Goal: Task Accomplishment & Management: Use online tool/utility

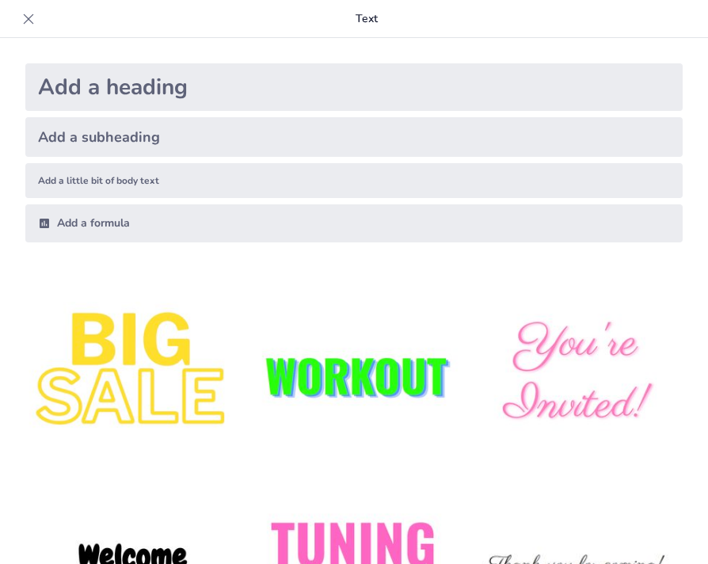
type input "Imported Aplicaciones de DPT- Chicas TH - Grupo9 PRESENTACION.pptx"
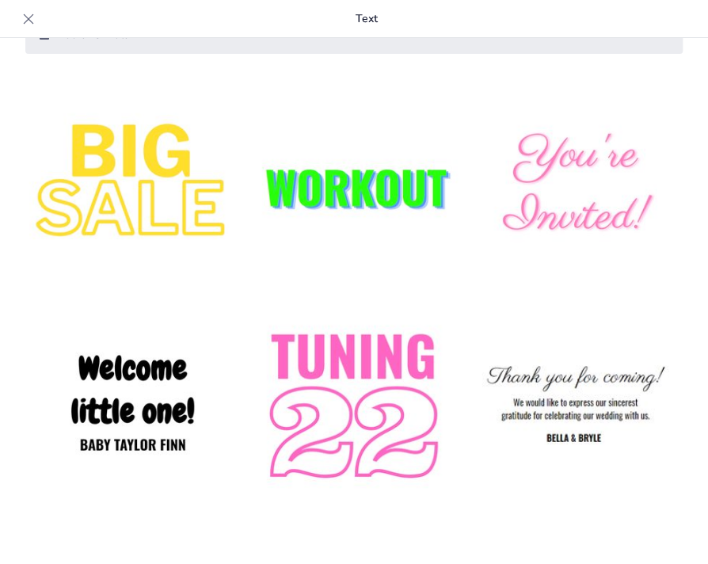
scroll to position [211, 0]
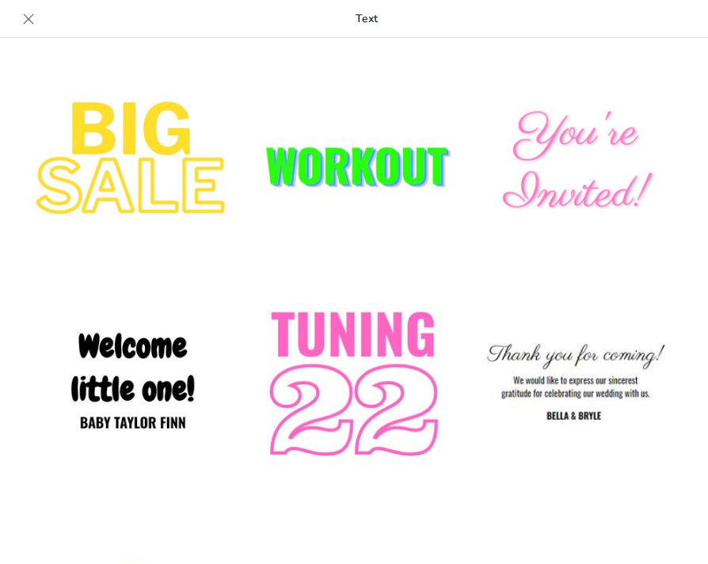
click at [558, 164] on img at bounding box center [575, 164] width 215 height 215
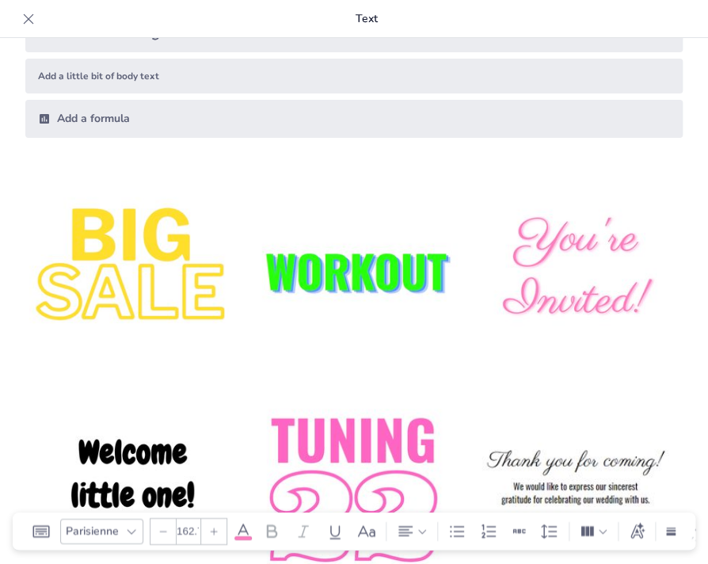
scroll to position [0, 0]
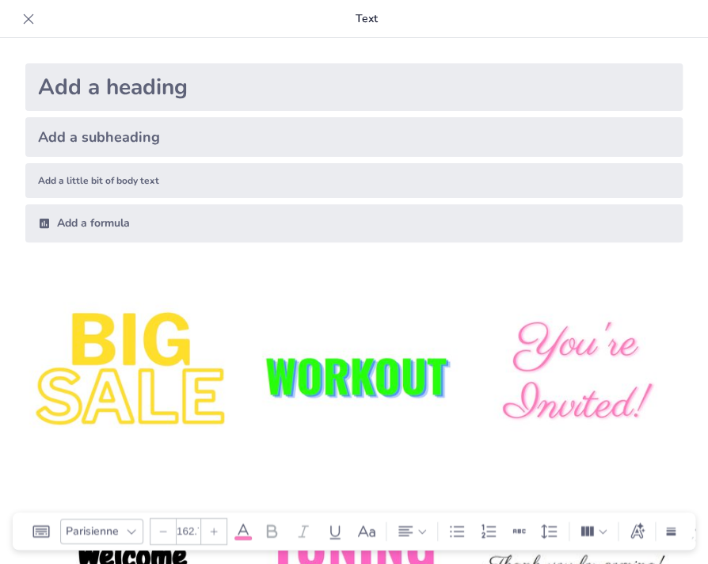
click at [244, 98] on div "Add a heading" at bounding box center [354, 87] width 658 height 48
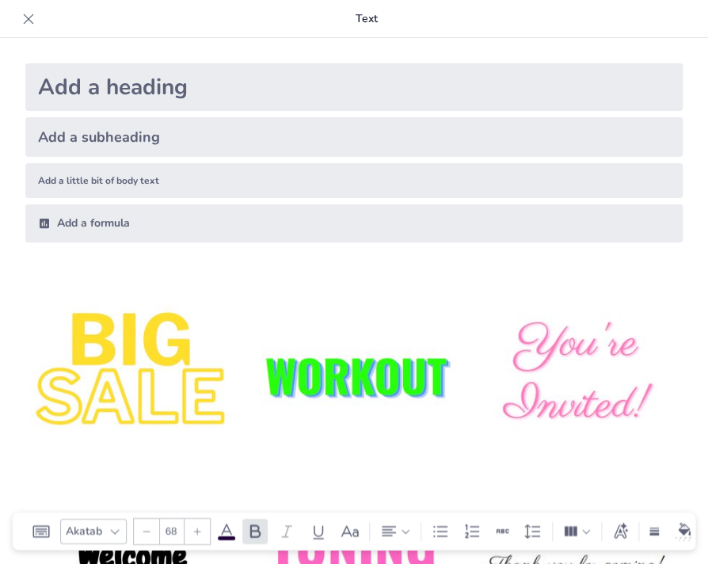
click at [153, 234] on div "Add a formula" at bounding box center [354, 223] width 658 height 38
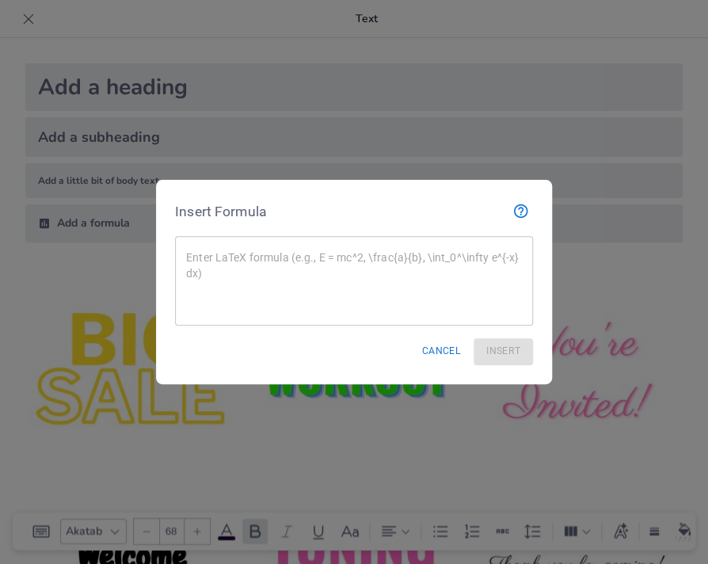
click at [561, 231] on div at bounding box center [354, 282] width 708 height 564
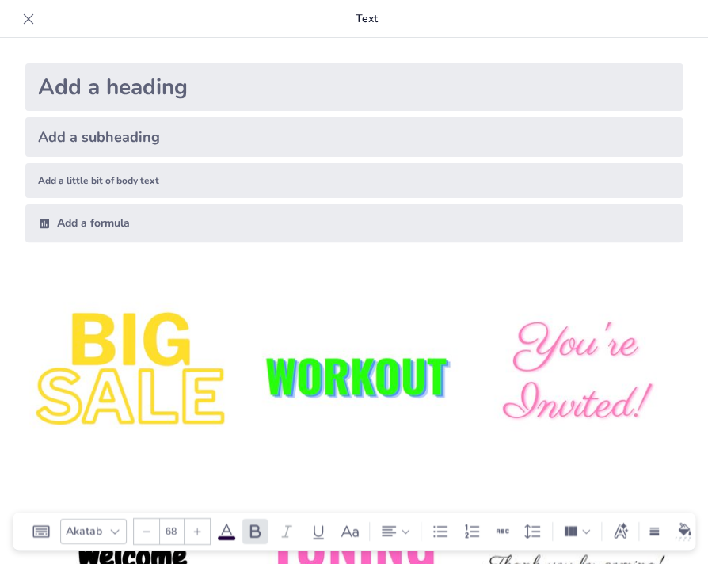
click at [209, 86] on div "Add a heading" at bounding box center [354, 87] width 658 height 48
click at [167, 105] on div "Add a heading" at bounding box center [354, 87] width 658 height 48
click at [164, 134] on div "Add a subheading" at bounding box center [354, 137] width 658 height 40
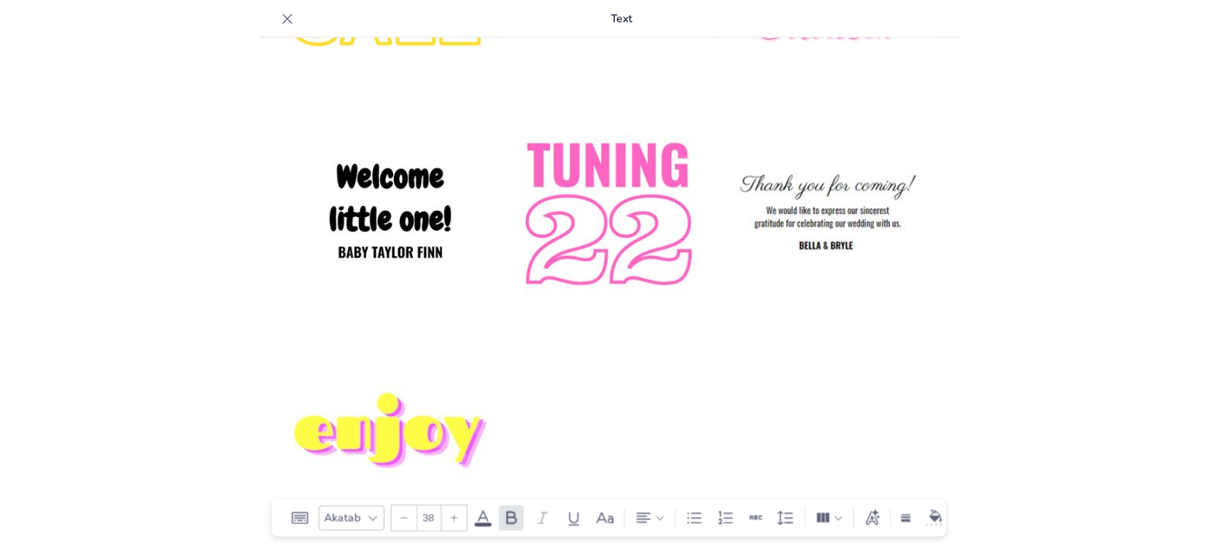
scroll to position [10, 0]
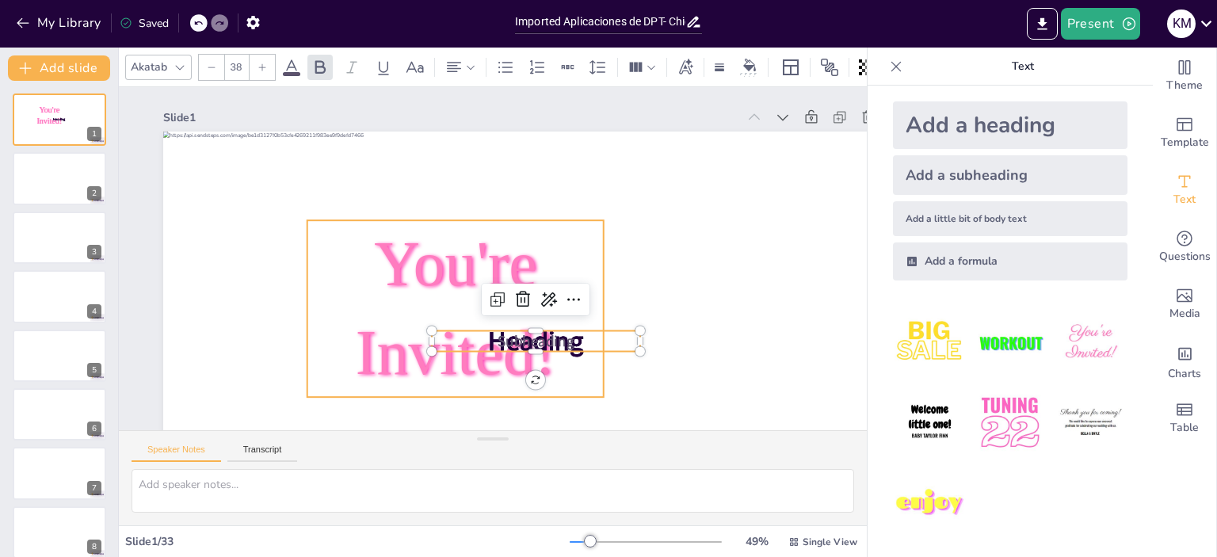
type input "162.7"
click at [485, 269] on span "You're Invited!" at bounding box center [446, 305] width 206 height 176
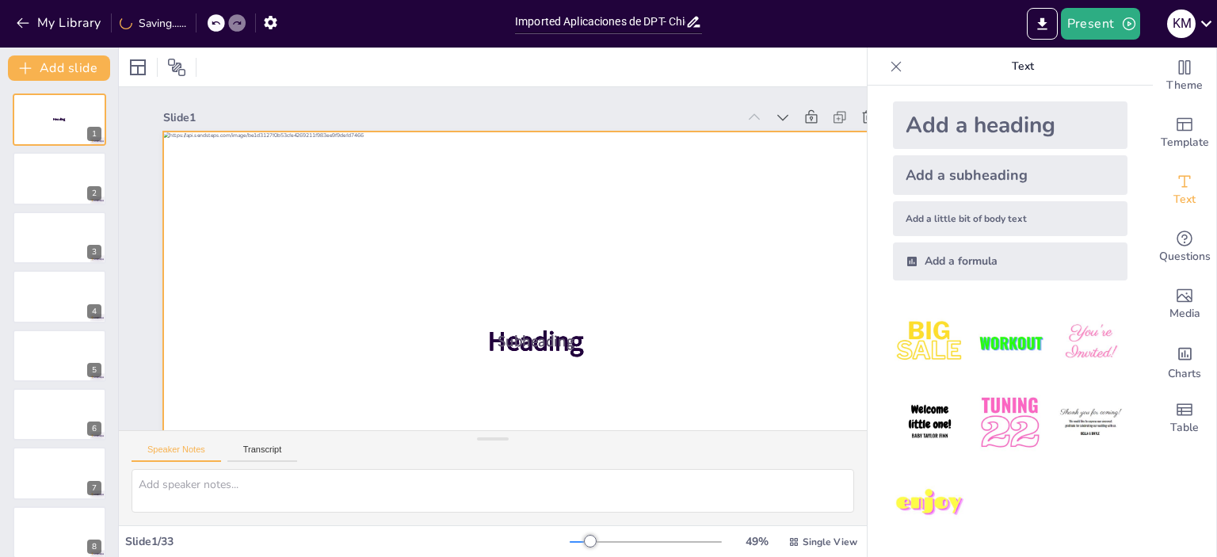
click at [671, 240] on div at bounding box center [527, 344] width 785 height 495
click at [669, 253] on div at bounding box center [518, 348] width 816 height 565
click at [669, 253] on div at bounding box center [527, 344] width 785 height 495
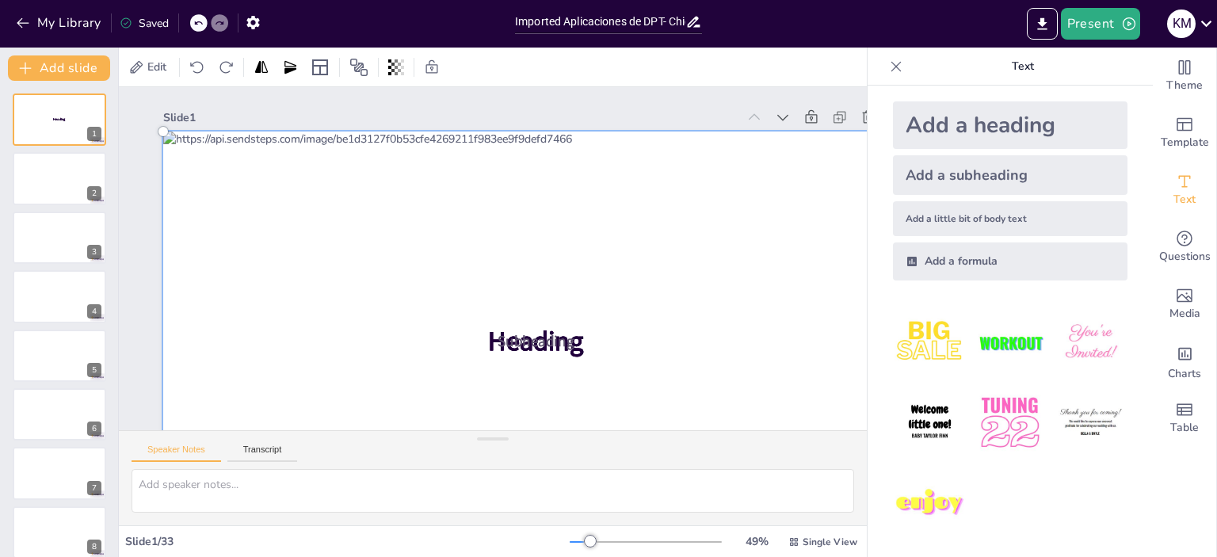
click at [662, 265] on div at bounding box center [517, 349] width 838 height 588
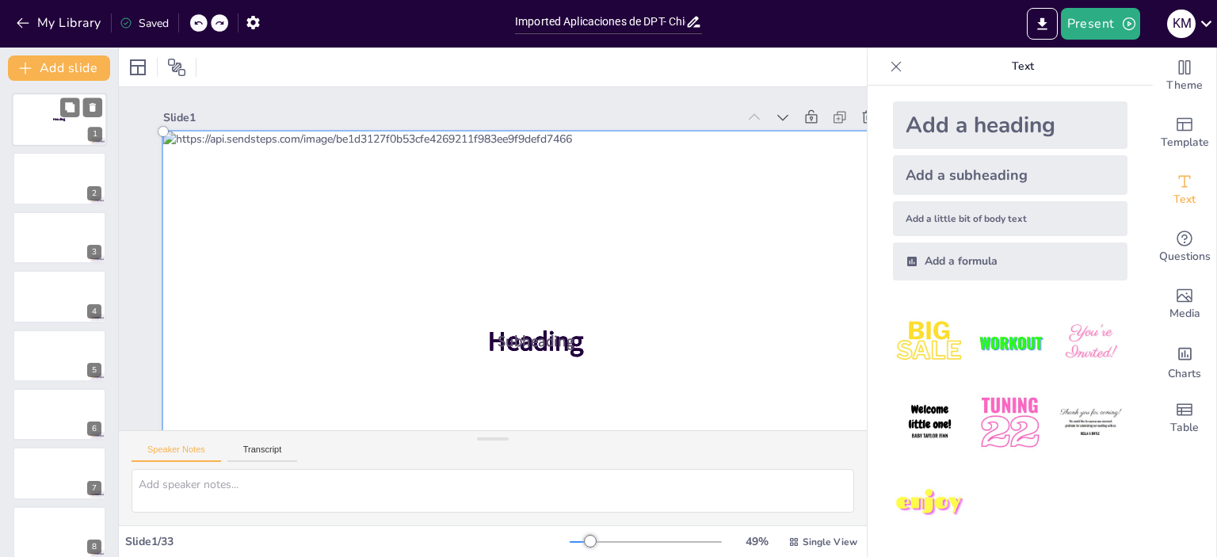
click at [41, 185] on div at bounding box center [60, 178] width 94 height 52
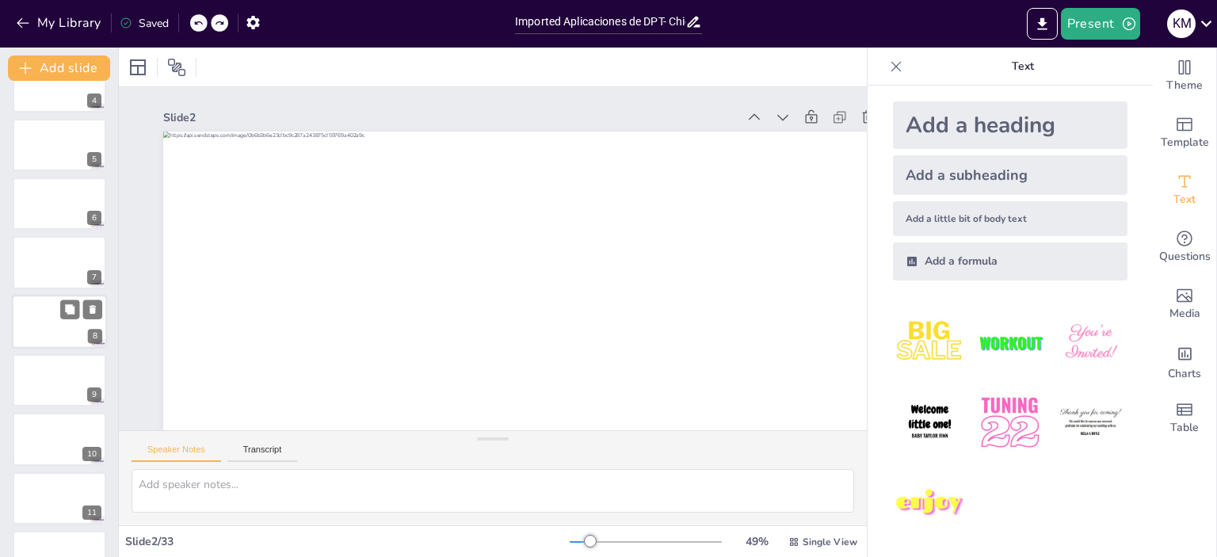
click at [46, 338] on div at bounding box center [59, 322] width 95 height 54
click at [708, 243] on icon "Get real-time input from your audience" at bounding box center [1184, 238] width 19 height 19
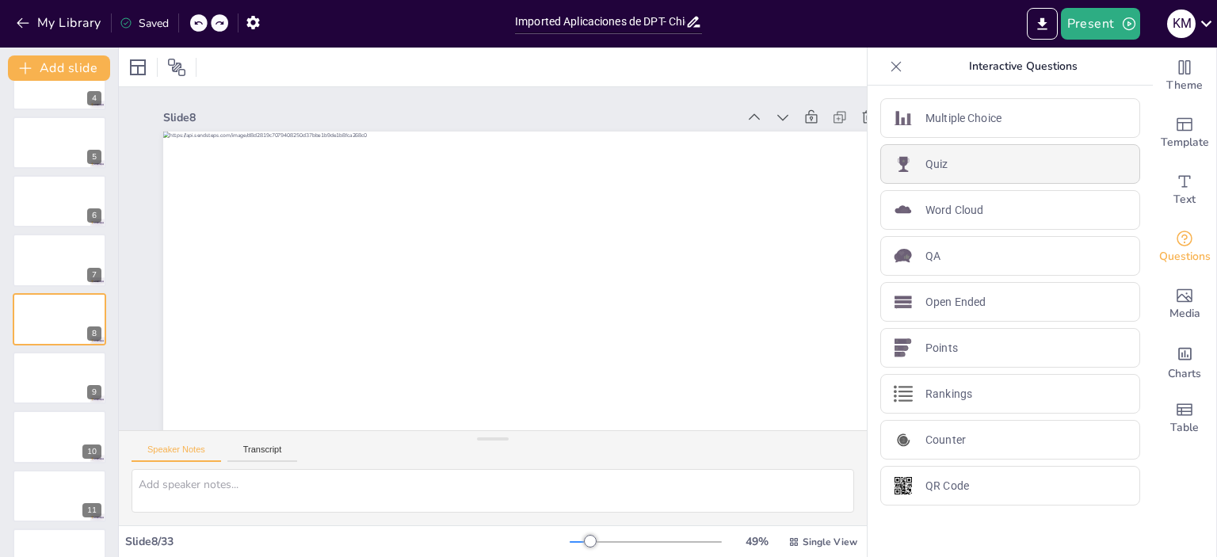
click at [708, 171] on div "Quiz" at bounding box center [1010, 164] width 260 height 40
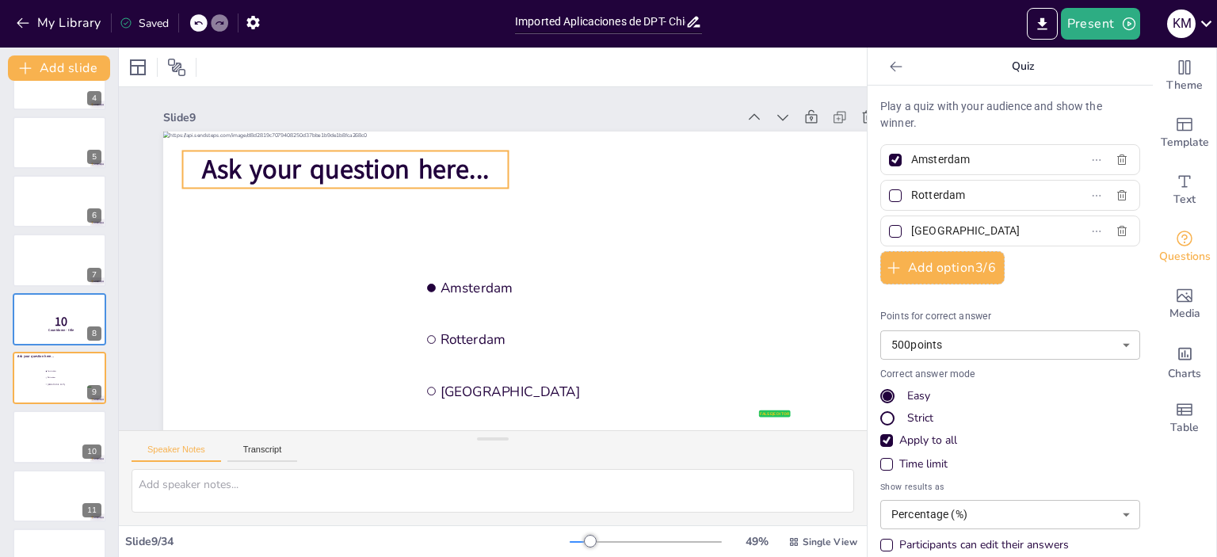
click at [243, 173] on span "Ask your question here..." at bounding box center [356, 154] width 289 height 66
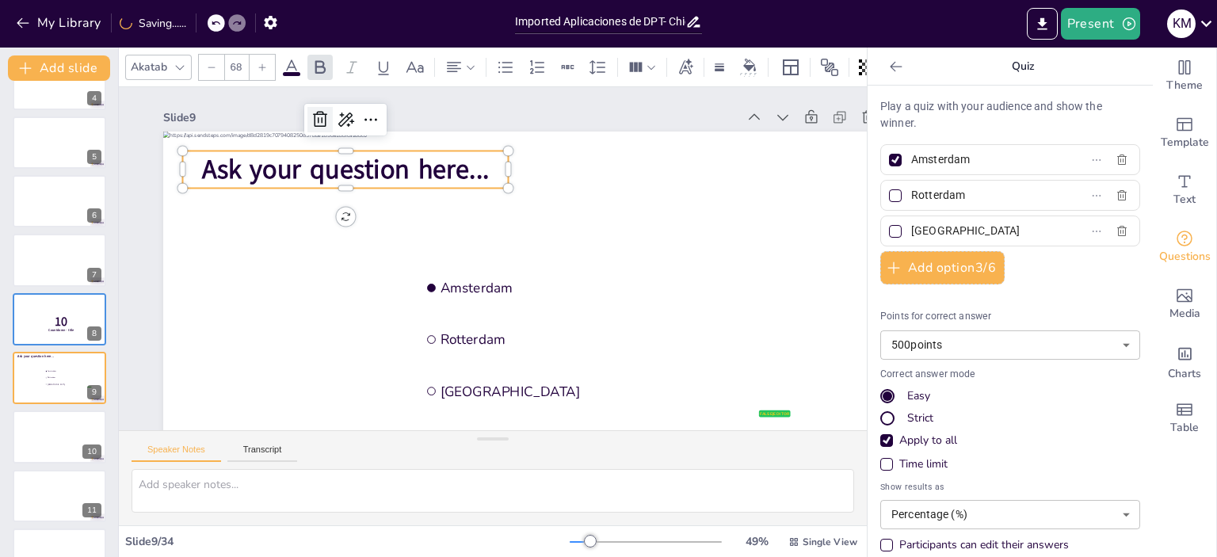
click at [326, 113] on icon at bounding box center [336, 102] width 21 height 21
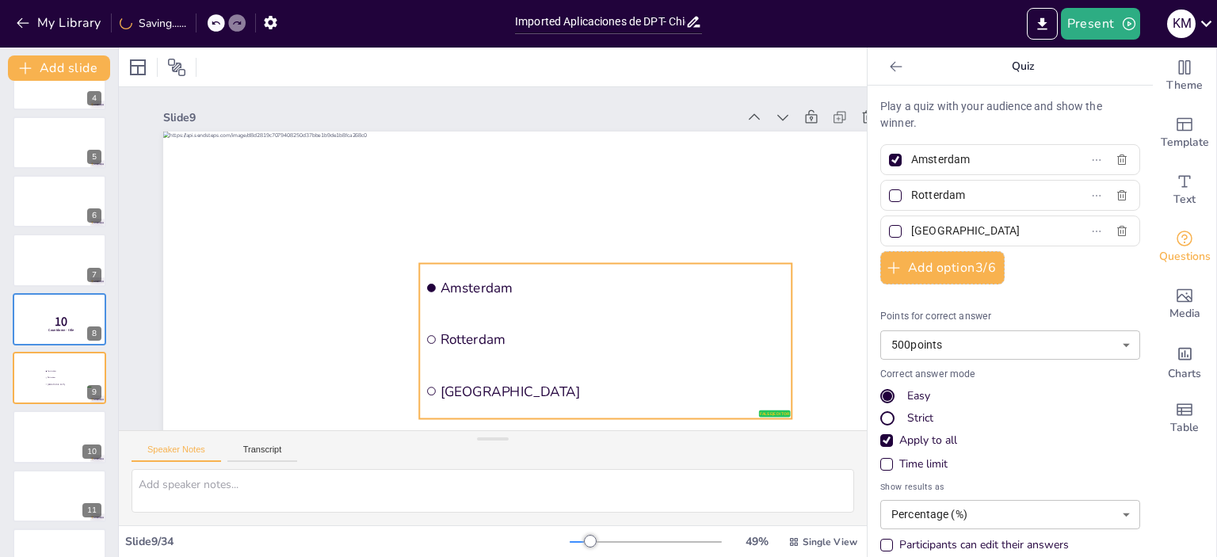
click at [628, 300] on li "Amsterdam" at bounding box center [576, 340] width 347 height 228
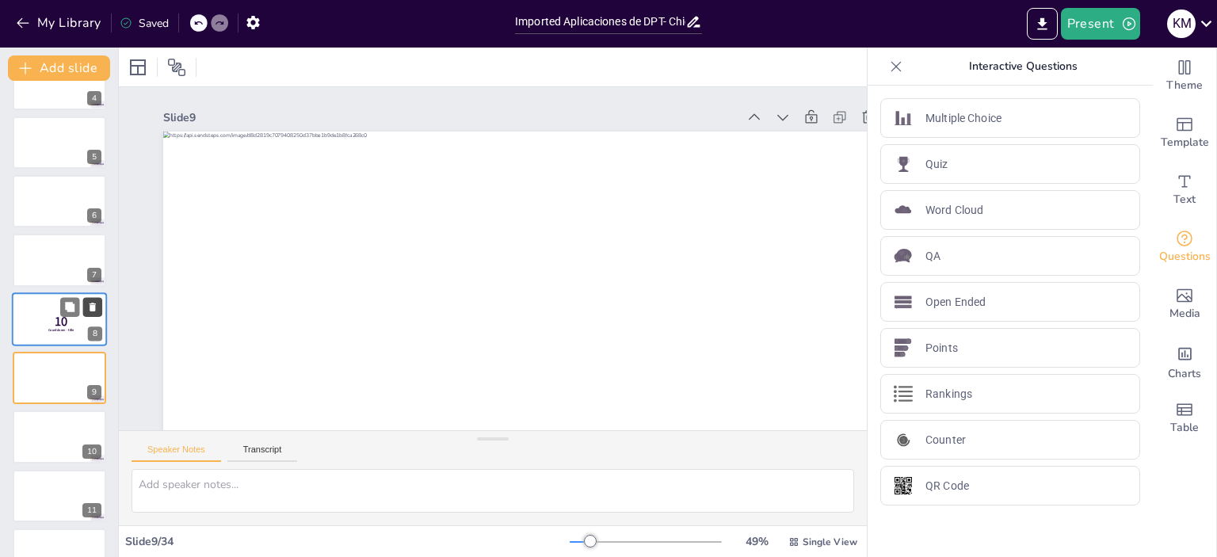
click at [93, 307] on icon at bounding box center [93, 307] width 6 height 9
click at [23, 255] on div at bounding box center [59, 261] width 95 height 54
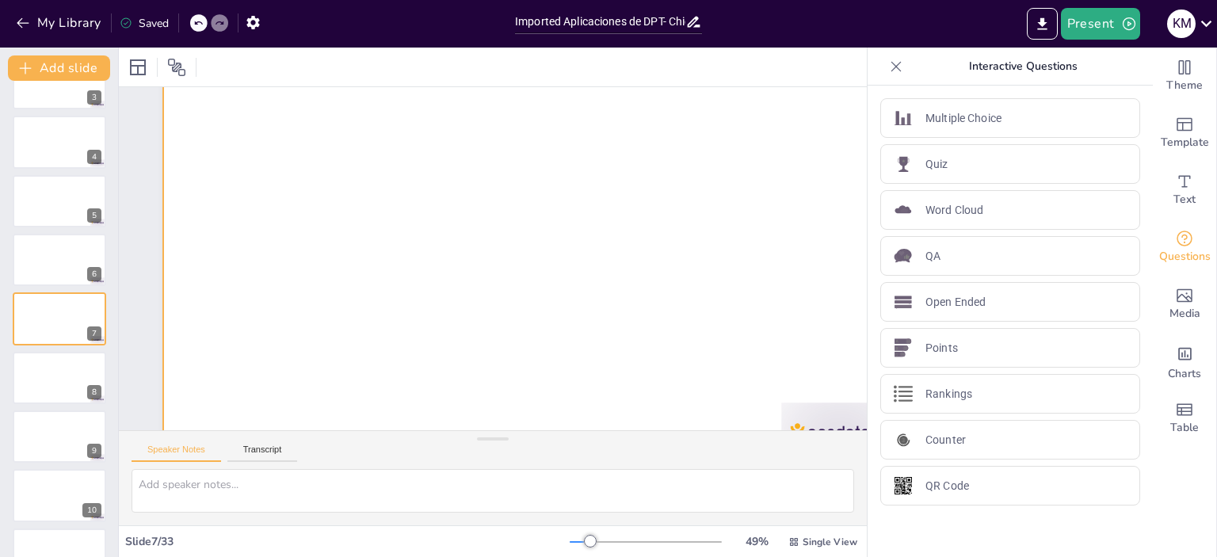
scroll to position [105, 0]
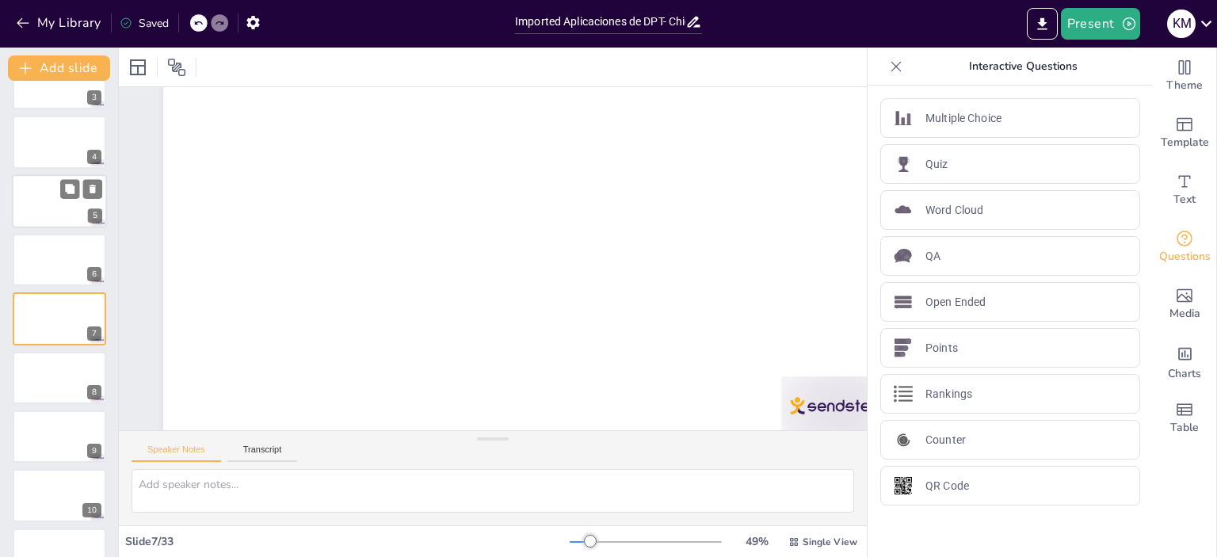
click at [57, 202] on div at bounding box center [59, 201] width 95 height 54
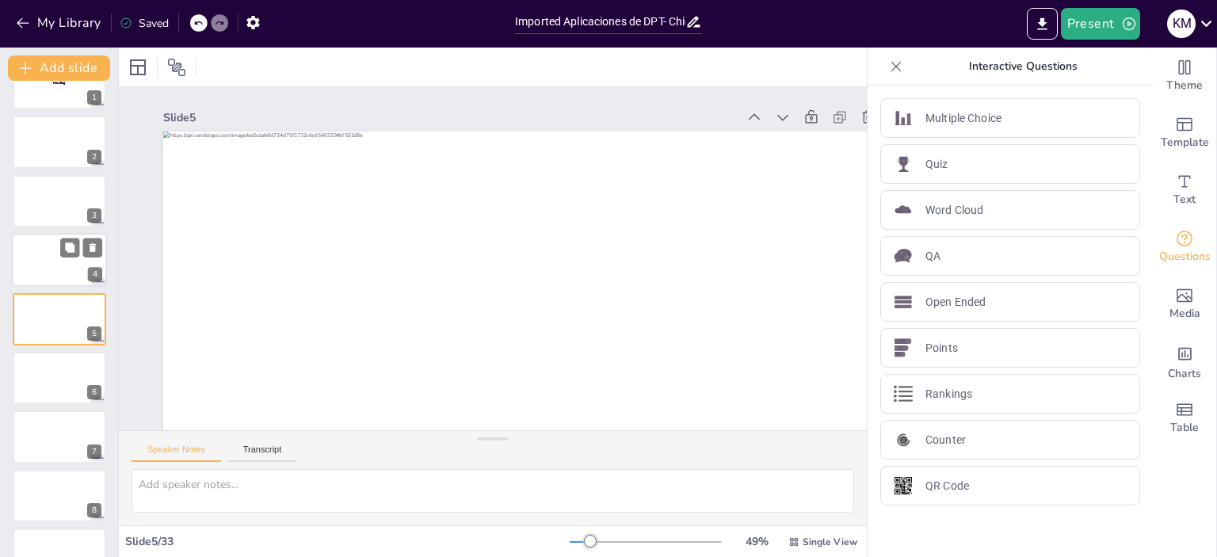
scroll to position [0, 0]
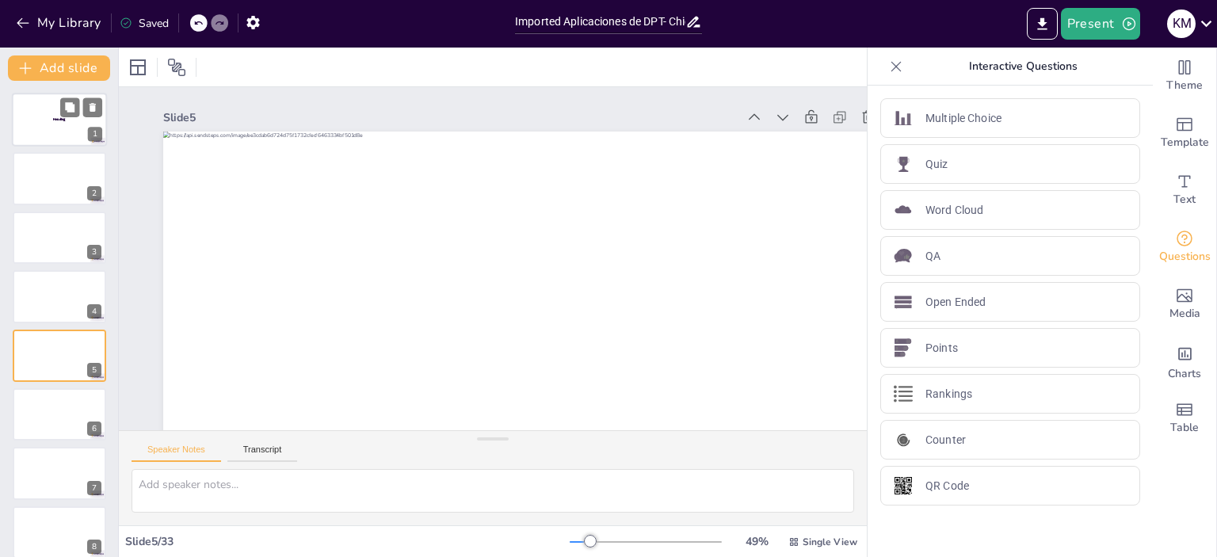
click at [32, 110] on div at bounding box center [59, 120] width 95 height 54
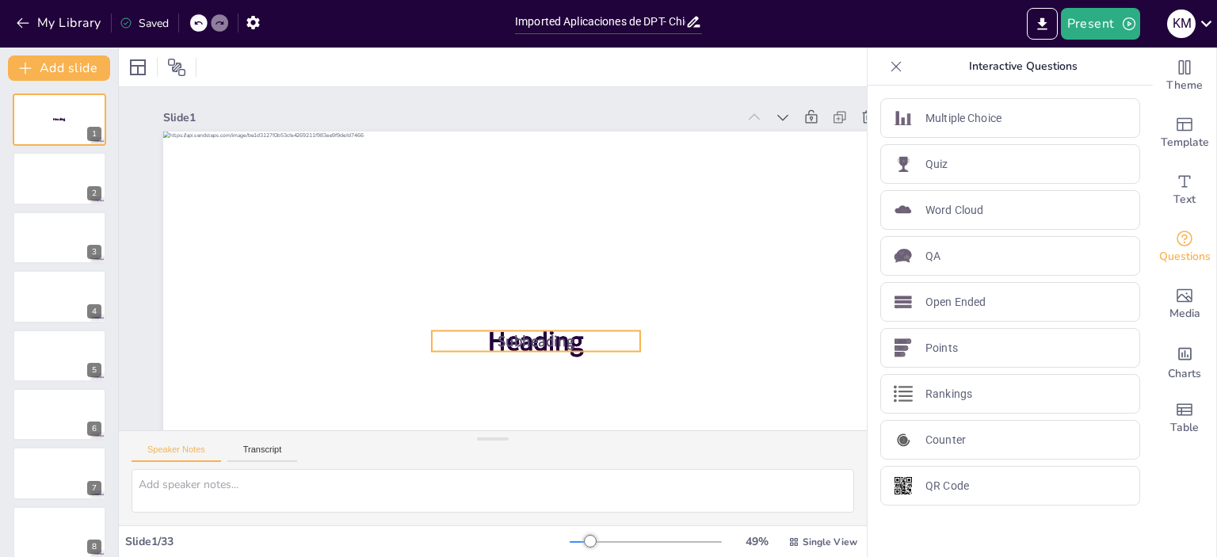
click at [555, 347] on span "Subheading" at bounding box center [536, 340] width 76 height 20
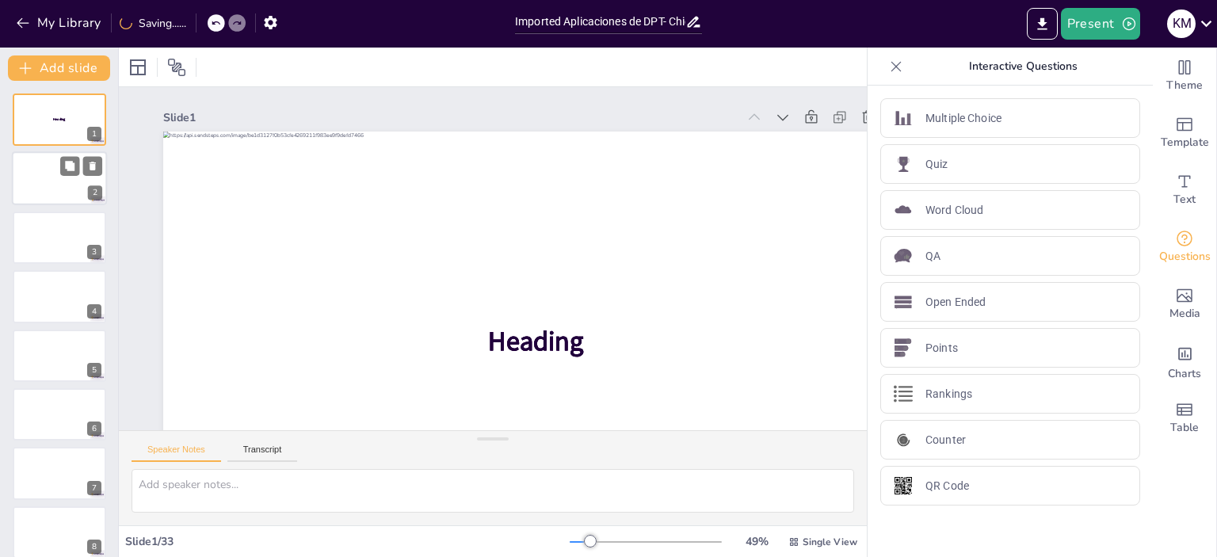
click at [60, 197] on div at bounding box center [59, 179] width 95 height 54
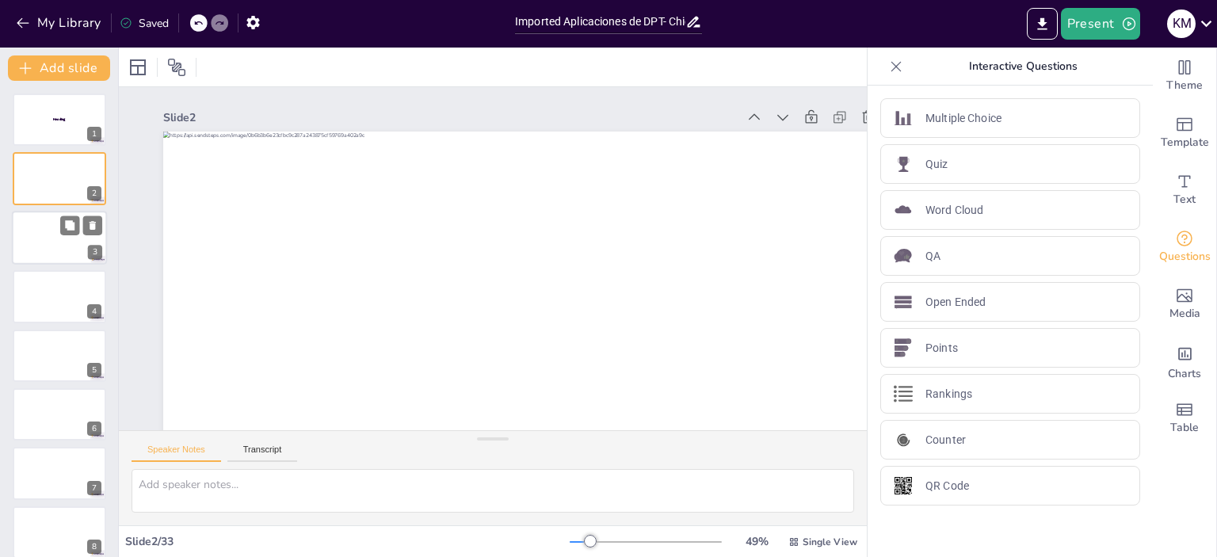
click at [49, 246] on div at bounding box center [59, 238] width 95 height 54
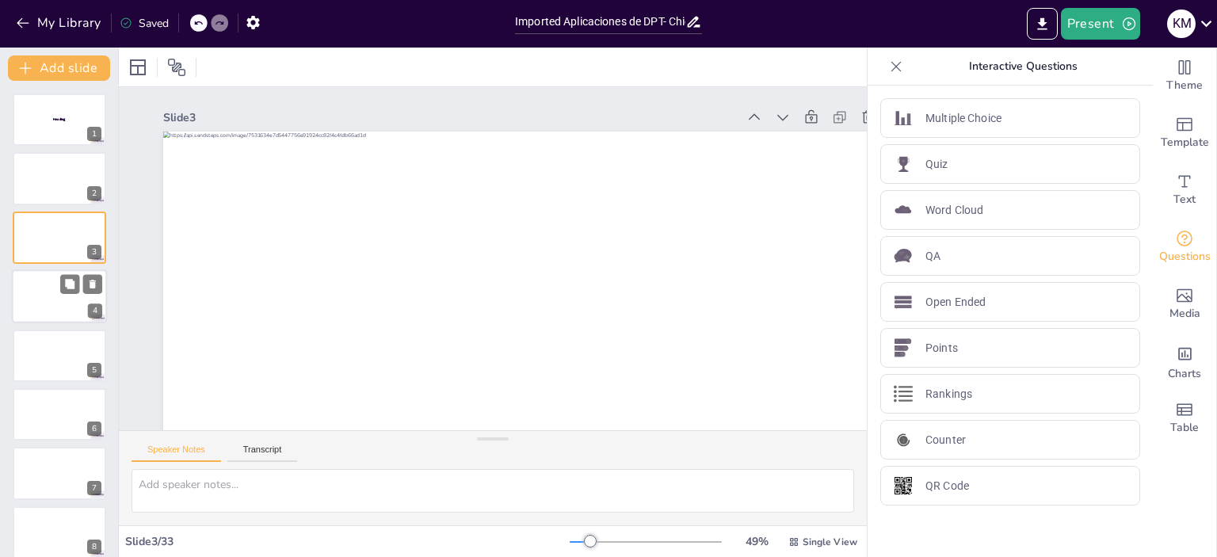
click at [38, 284] on div at bounding box center [59, 296] width 95 height 54
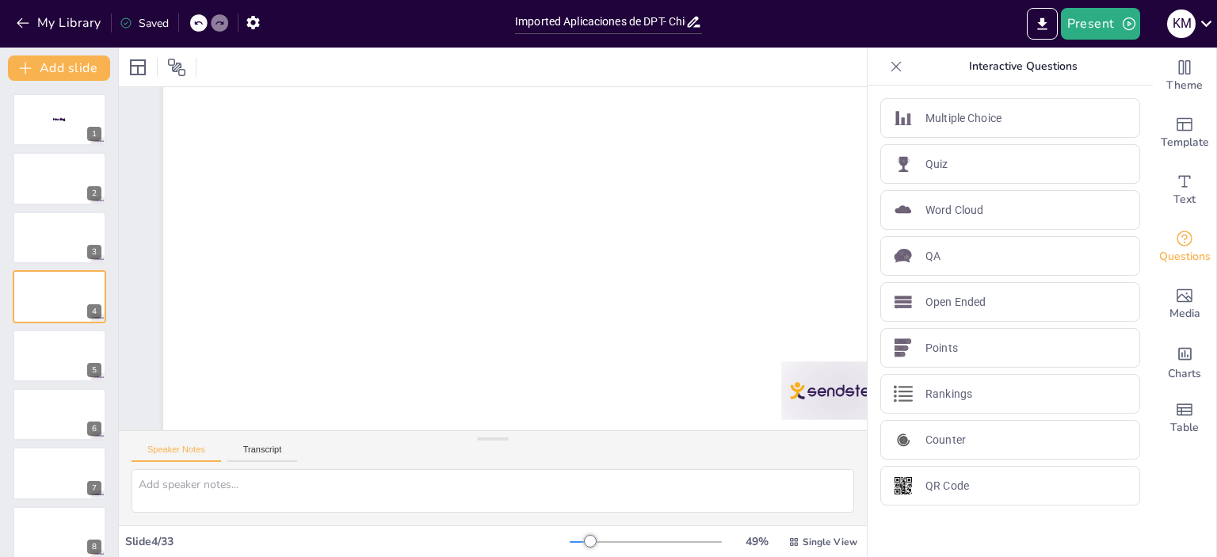
scroll to position [132, 0]
click at [56, 353] on div at bounding box center [59, 356] width 95 height 54
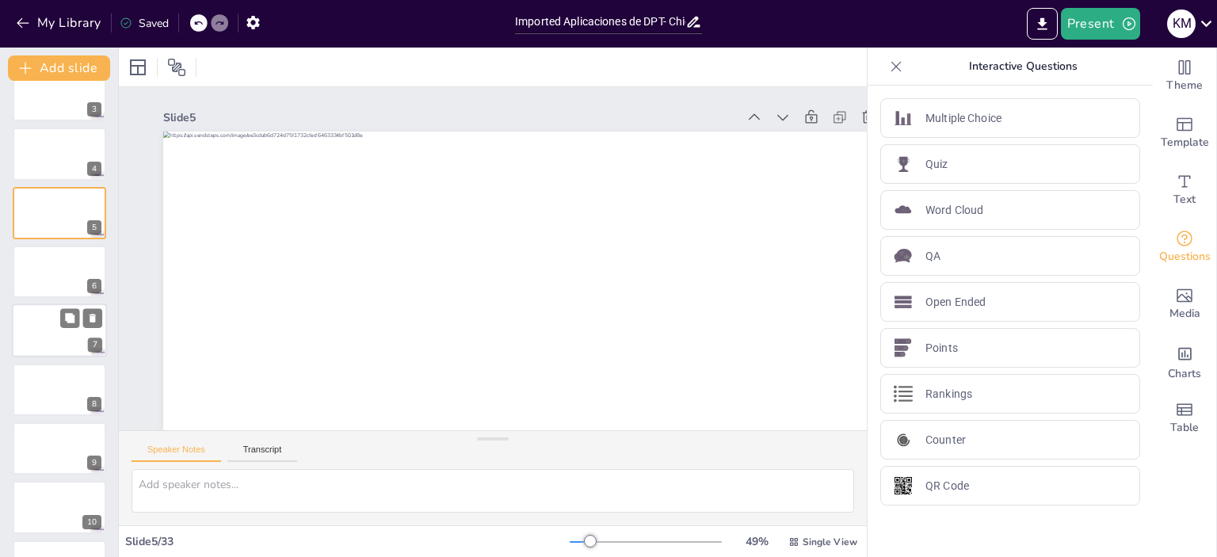
click at [50, 328] on div at bounding box center [59, 331] width 95 height 54
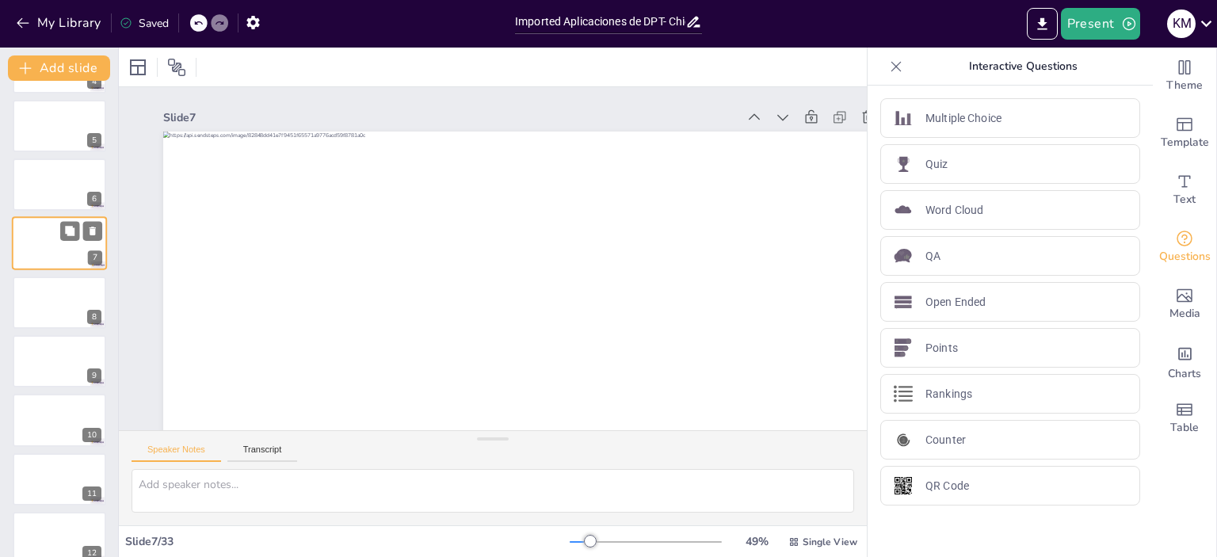
scroll to position [260, 0]
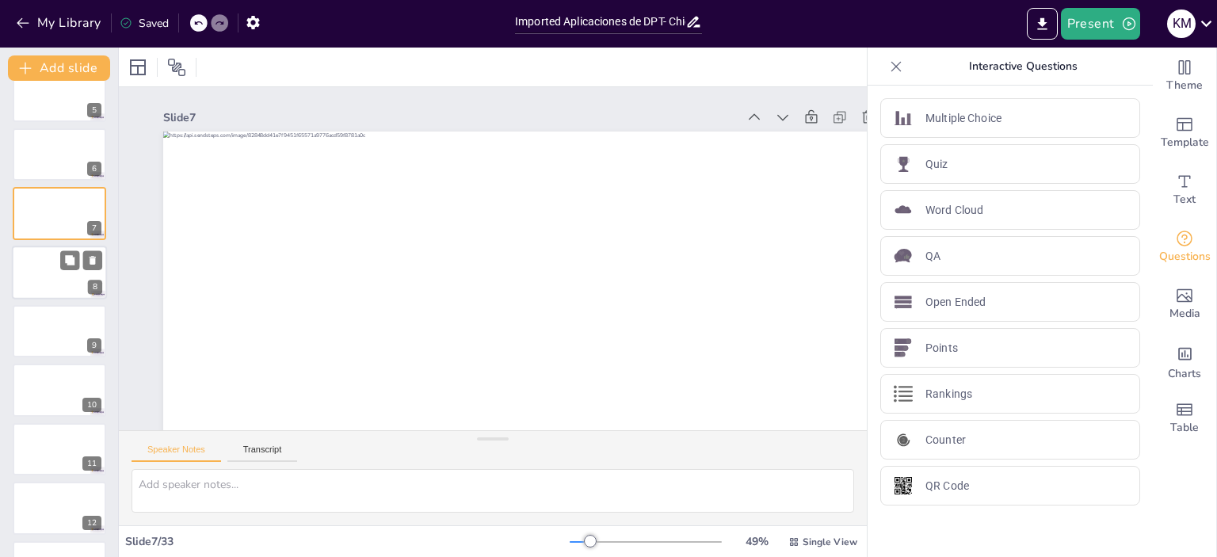
click at [13, 279] on div at bounding box center [59, 273] width 95 height 54
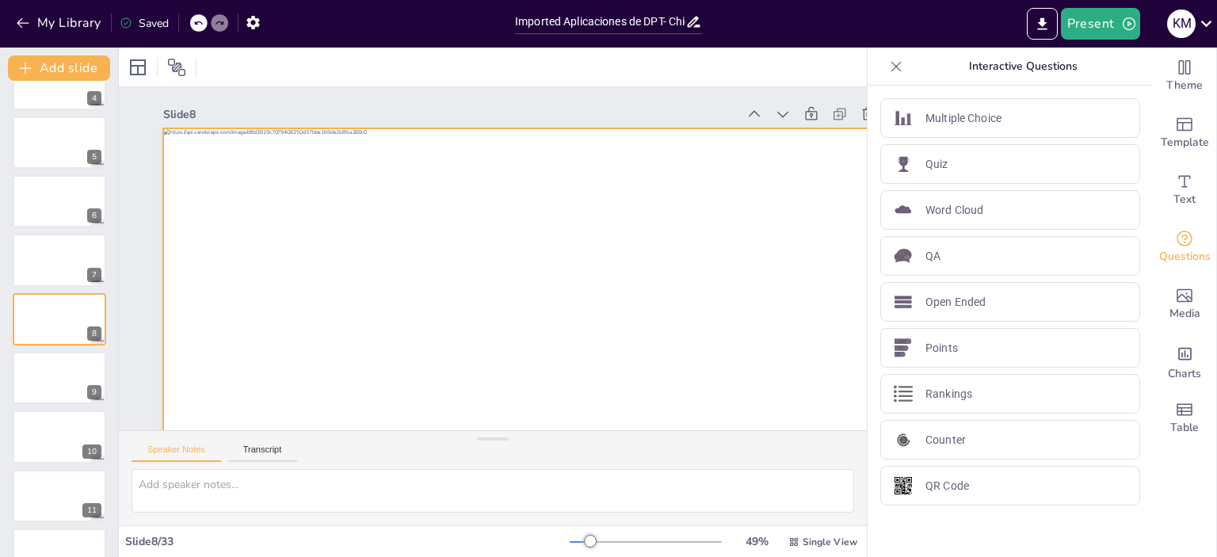
scroll to position [0, 0]
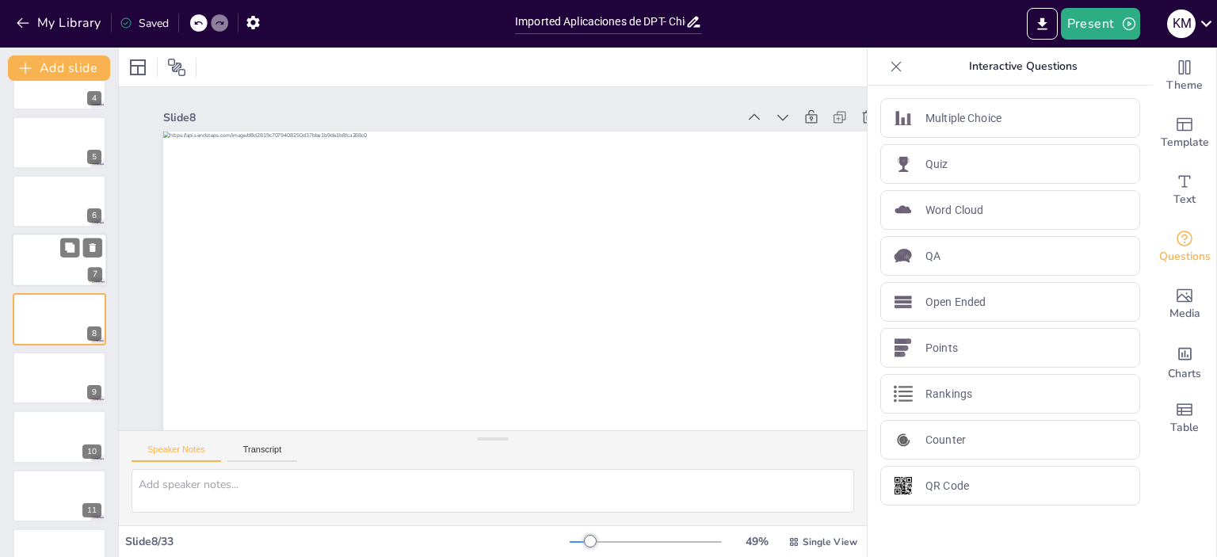
click at [42, 264] on div at bounding box center [59, 261] width 95 height 54
click at [43, 283] on div at bounding box center [60, 260] width 94 height 52
click at [35, 358] on div at bounding box center [59, 379] width 95 height 54
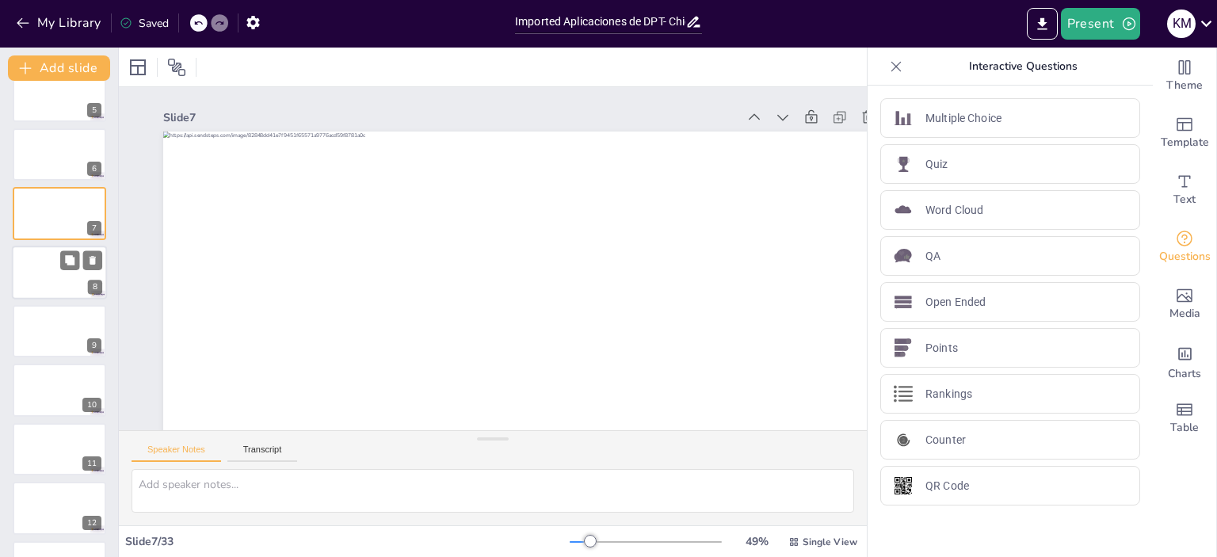
click at [54, 277] on div at bounding box center [59, 273] width 95 height 54
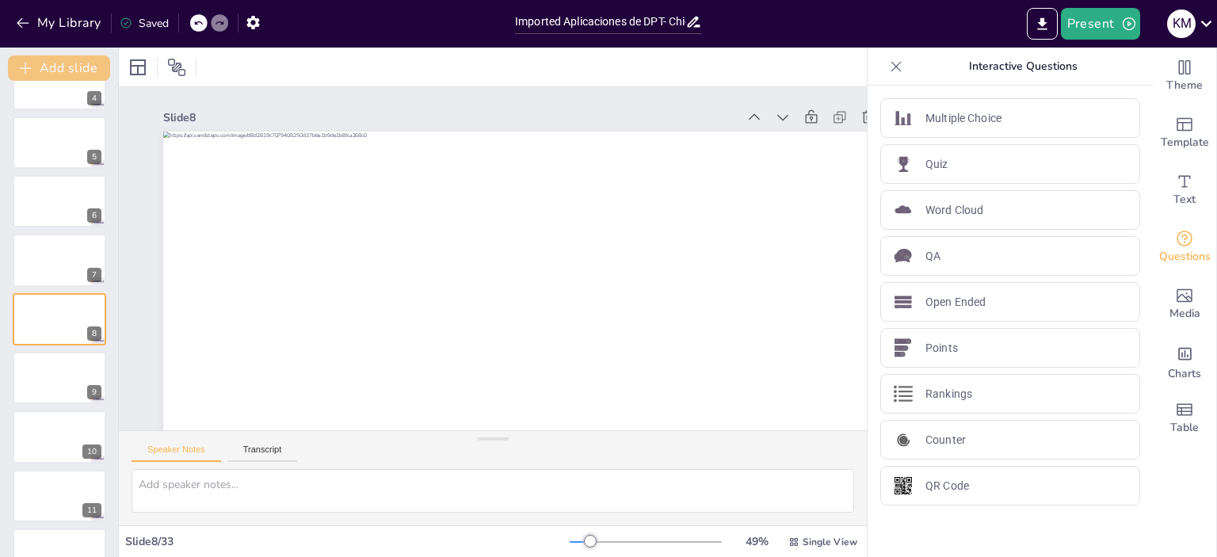
click at [85, 72] on button "Add slide" at bounding box center [59, 67] width 102 height 25
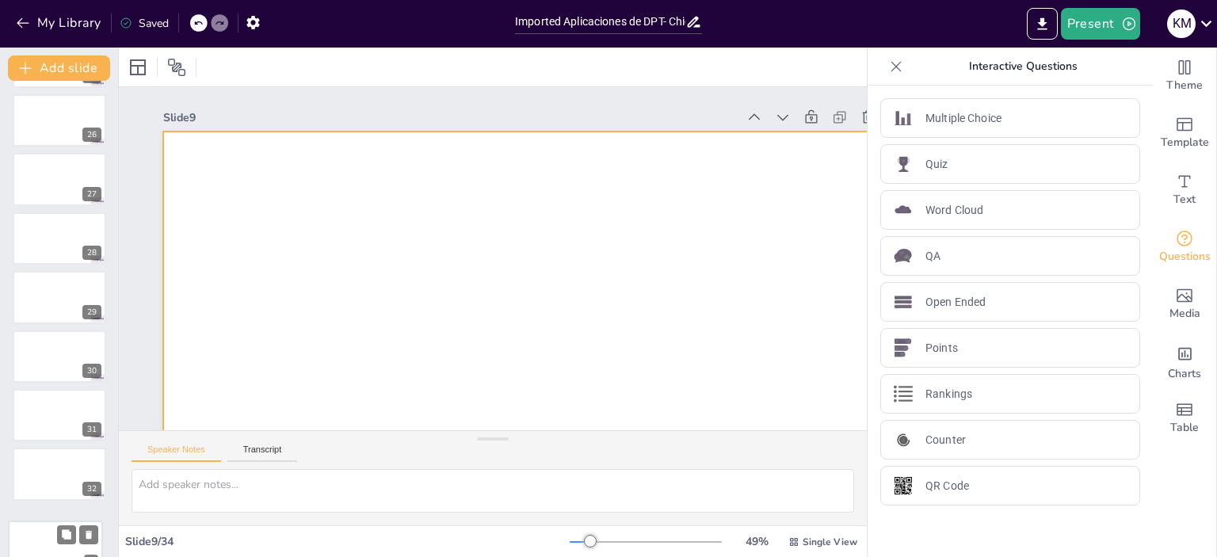
scroll to position [1547, 0]
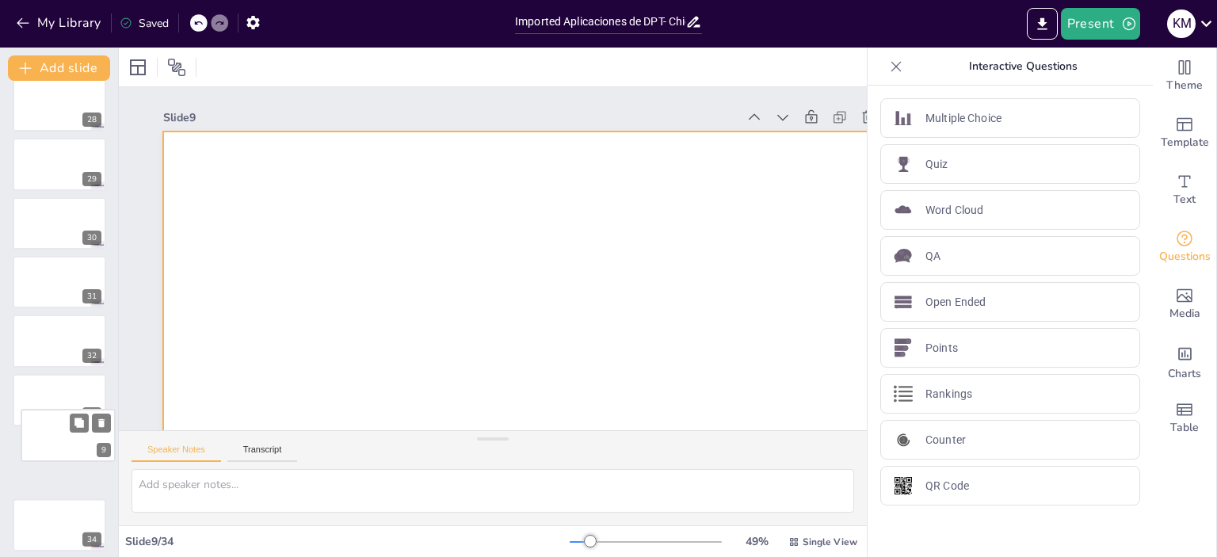
drag, startPoint x: 61, startPoint y: 377, endPoint x: 63, endPoint y: 448, distance: 71.3
click at [63, 448] on div at bounding box center [68, 435] width 94 height 52
click at [40, 457] on div at bounding box center [59, 459] width 95 height 54
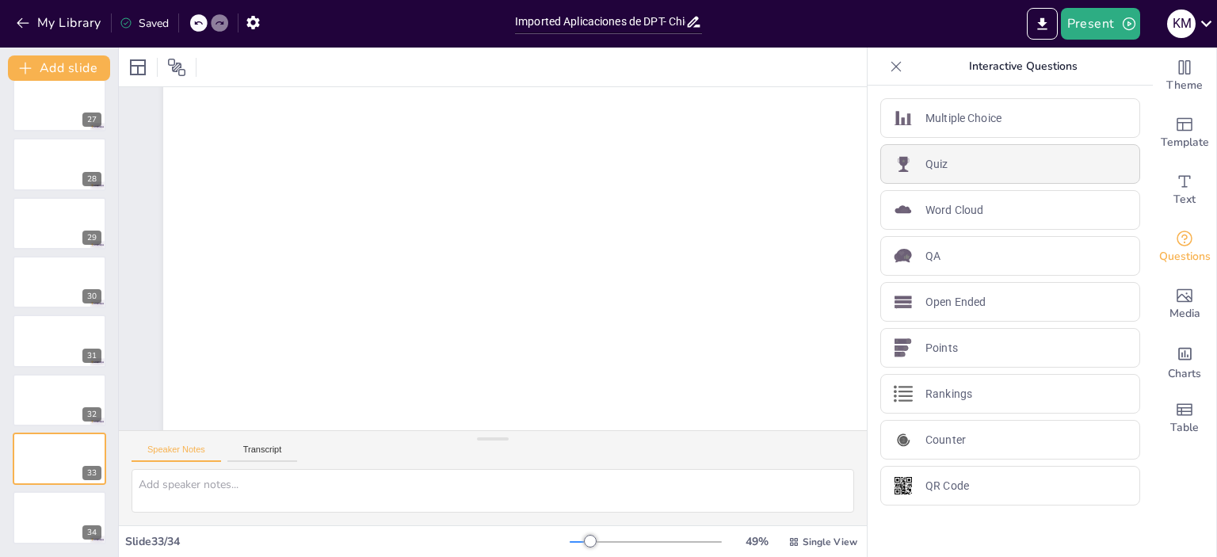
click at [708, 162] on div "Quiz" at bounding box center [1010, 164] width 260 height 40
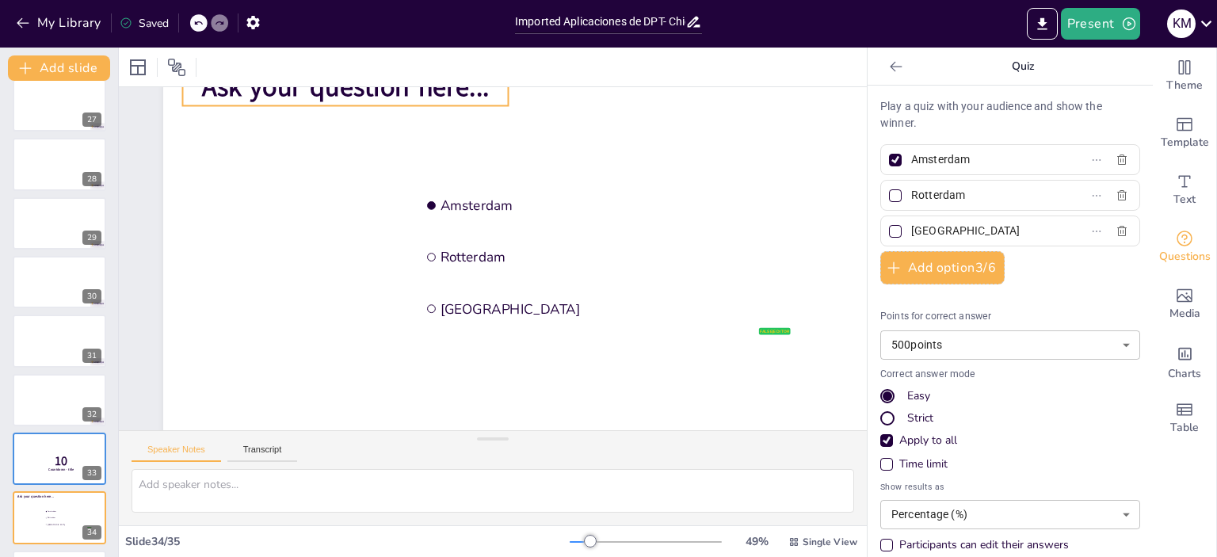
click at [418, 97] on span "Ask your question here..." at bounding box center [406, 49] width 284 height 123
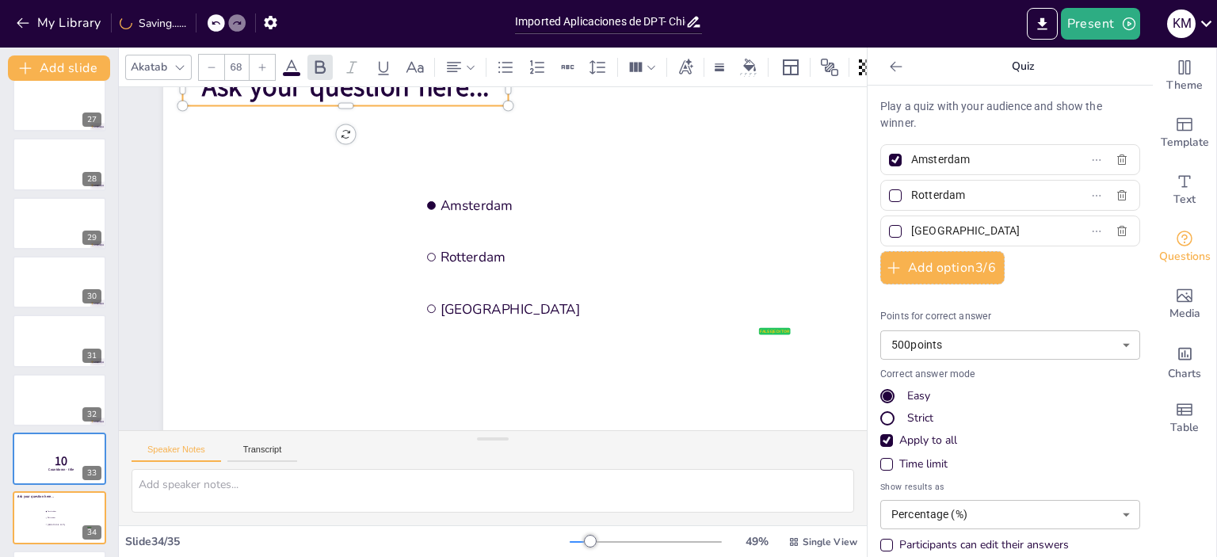
click at [438, 94] on span "Ask your question here..." at bounding box center [363, 73] width 289 height 66
click at [438, 94] on span "Ask your question here..." at bounding box center [364, 73] width 289 height 66
click at [438, 94] on span "Ask your question here..." at bounding box center [346, 87] width 287 height 36
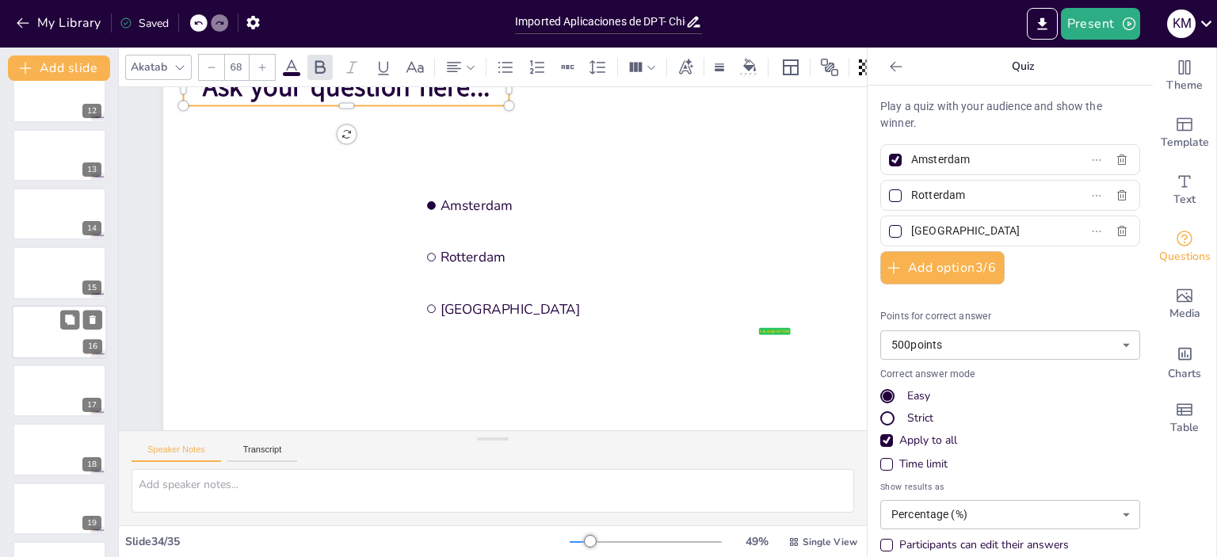
scroll to position [701, 0]
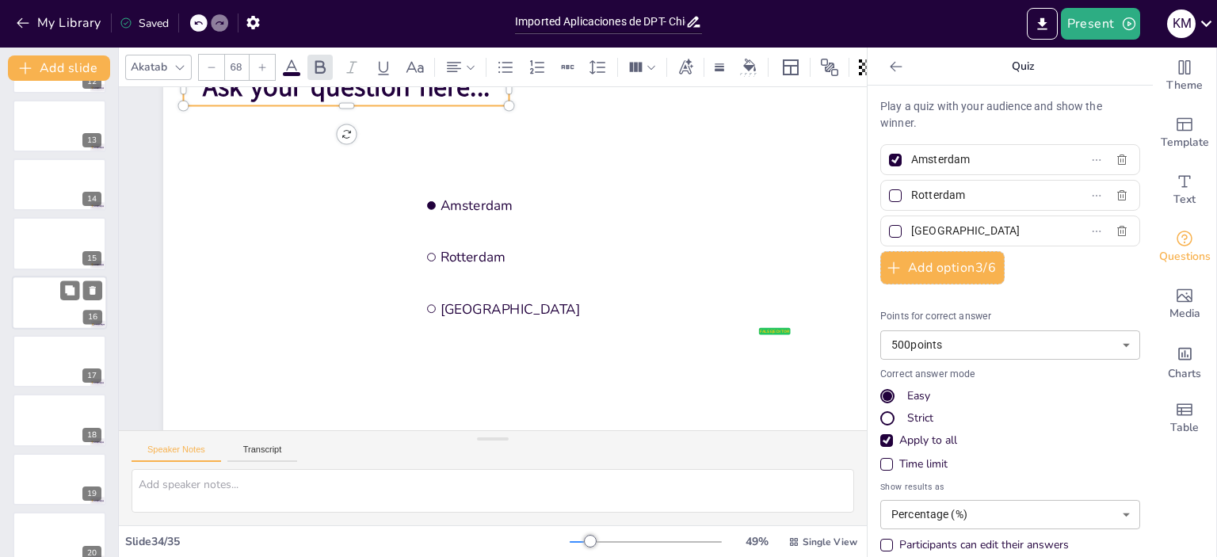
click at [49, 292] on div at bounding box center [59, 303] width 95 height 54
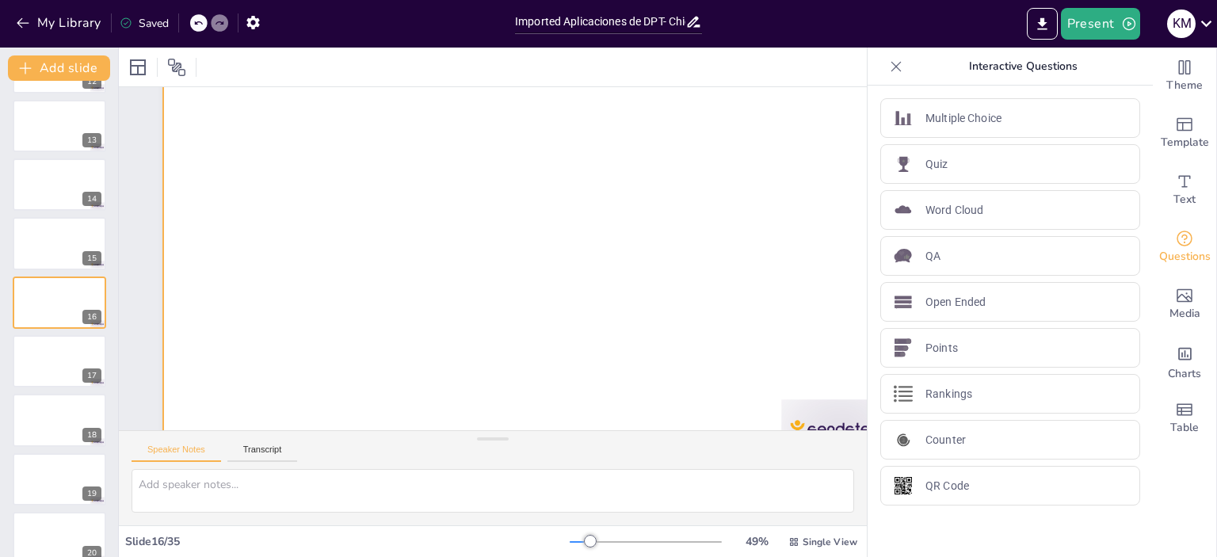
scroll to position [0, 0]
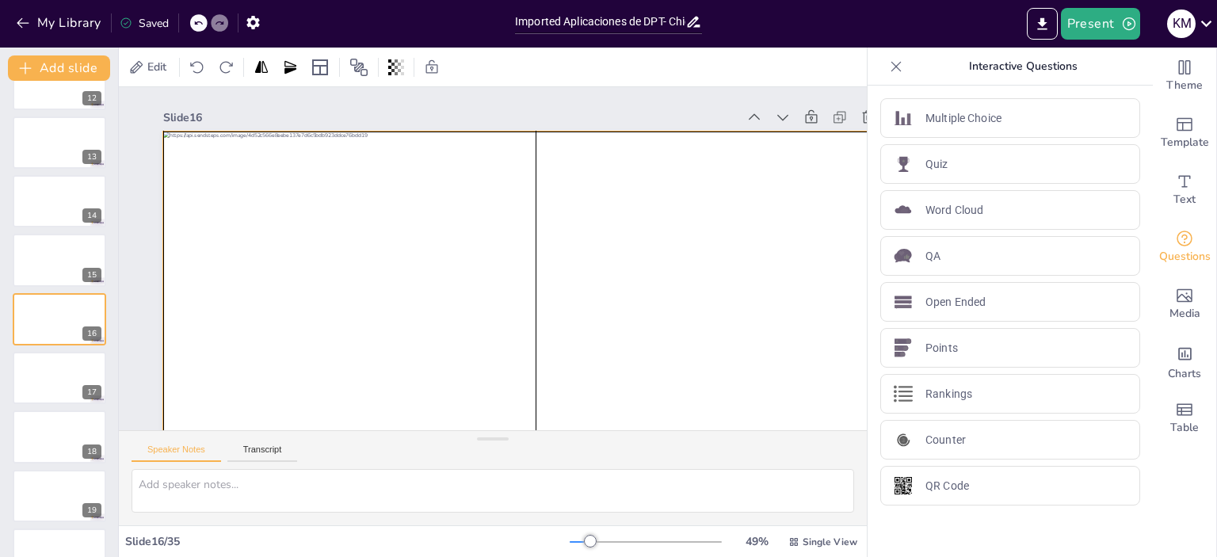
click at [558, 202] on div at bounding box center [517, 348] width 816 height 565
click at [542, 211] on div at bounding box center [527, 344] width 785 height 494
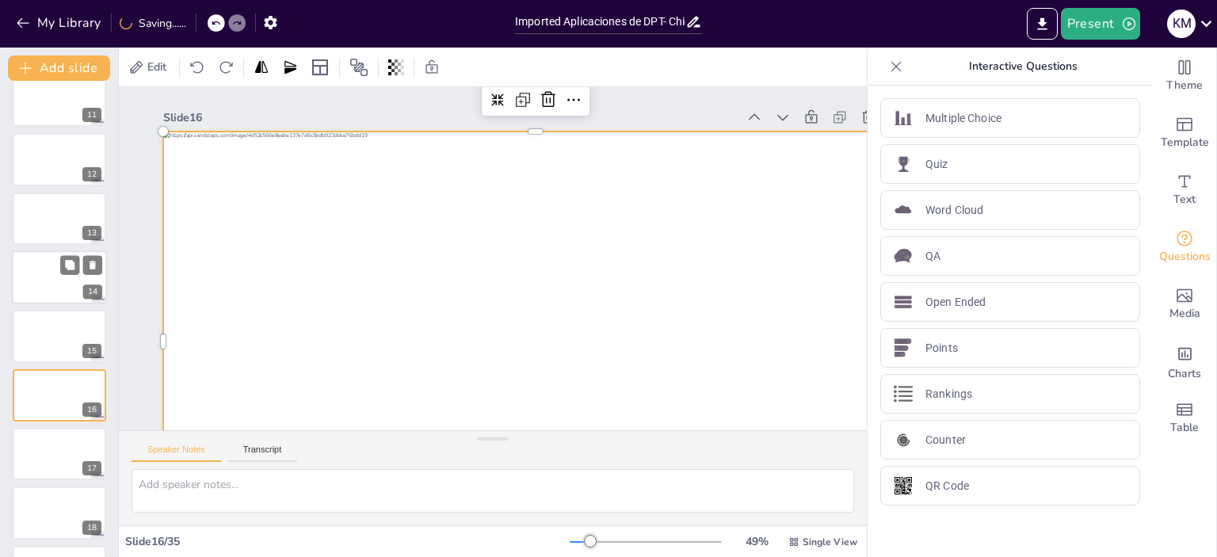
scroll to position [578, 0]
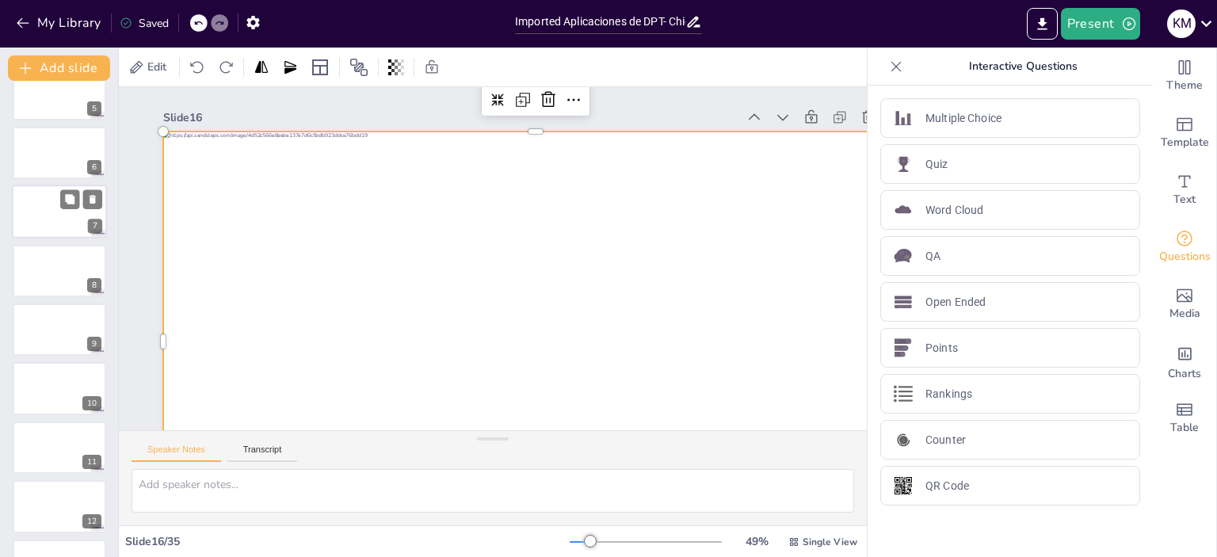
click at [36, 210] on div at bounding box center [59, 212] width 95 height 54
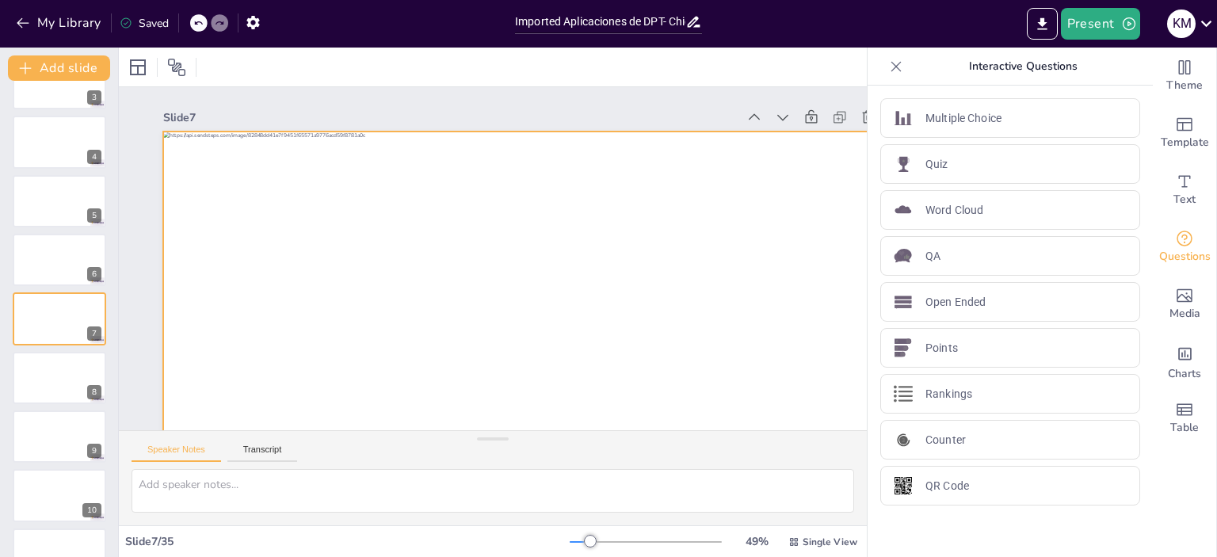
scroll to position [105, 0]
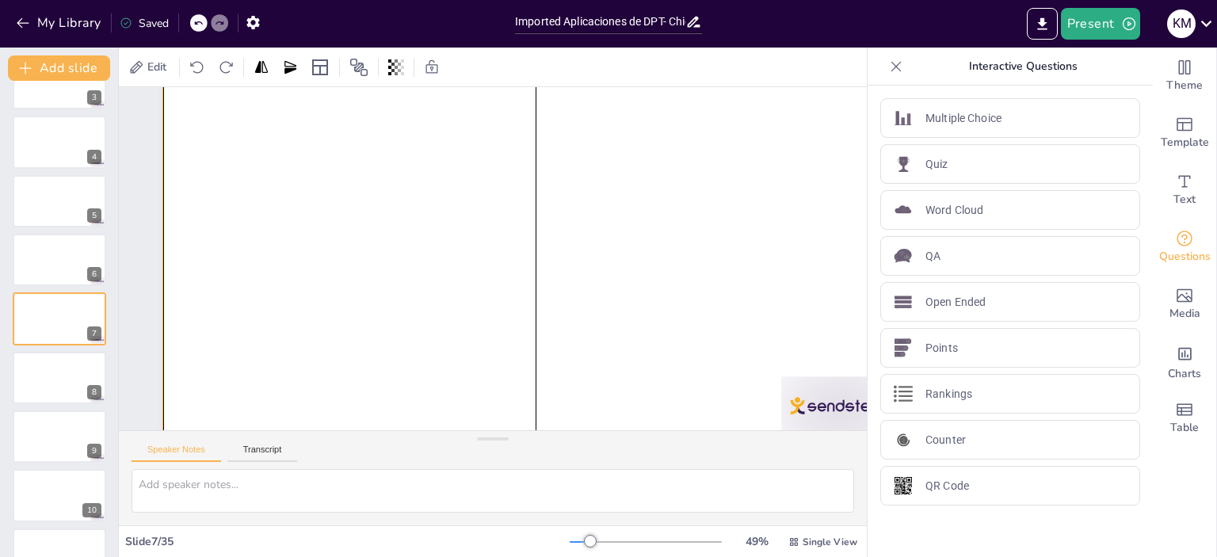
drag, startPoint x: 230, startPoint y: 186, endPoint x: 235, endPoint y: 196, distance: 11.0
click at [235, 196] on div at bounding box center [536, 249] width 784 height 494
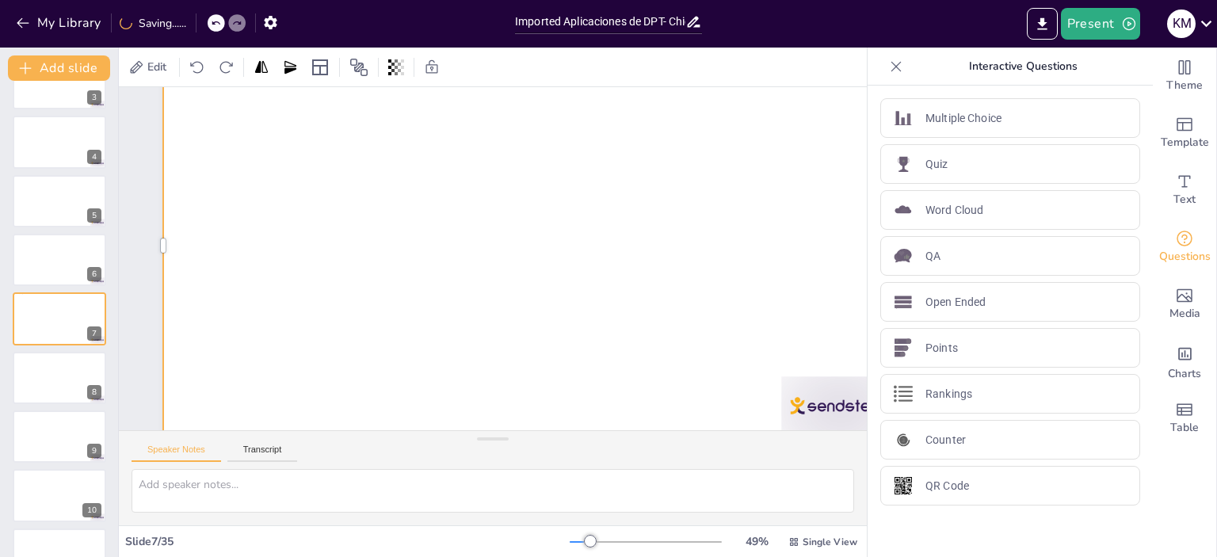
click at [257, 208] on div at bounding box center [537, 264] width 851 height 686
click at [258, 208] on div at bounding box center [535, 245] width 745 height 419
click at [258, 208] on div at bounding box center [537, 253] width 838 height 587
click at [260, 197] on div at bounding box center [537, 249] width 806 height 515
click at [260, 197] on div at bounding box center [536, 245] width 764 height 438
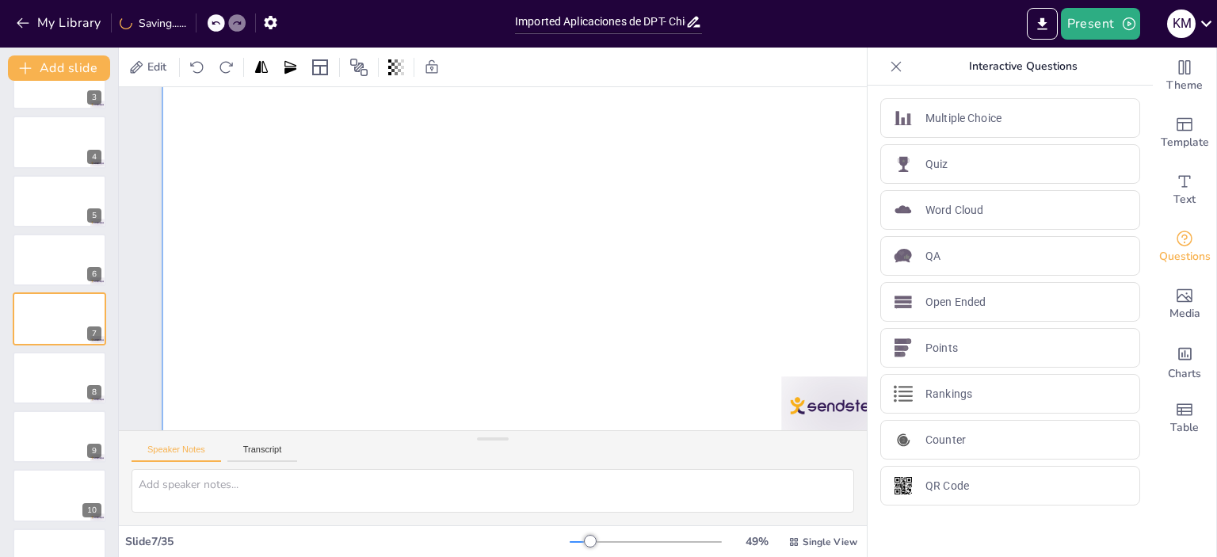
click at [260, 197] on div at bounding box center [537, 250] width 806 height 516
click at [239, 195] on div at bounding box center [537, 250] width 806 height 516
click at [83, 307] on button at bounding box center [92, 306] width 19 height 19
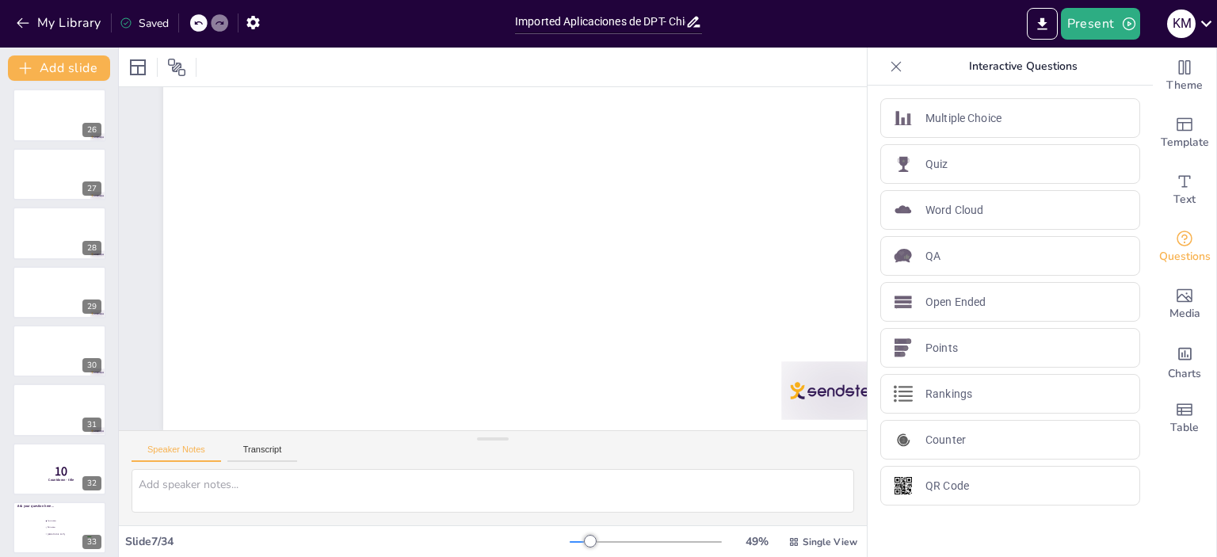
scroll to position [1546, 0]
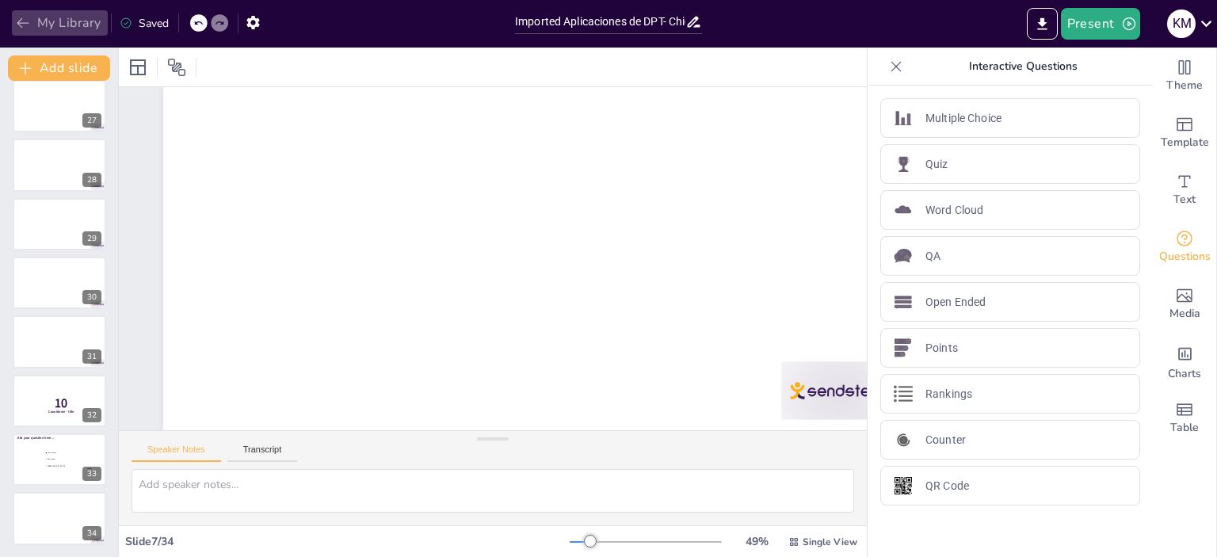
click at [32, 27] on button "My Library" at bounding box center [60, 22] width 96 height 25
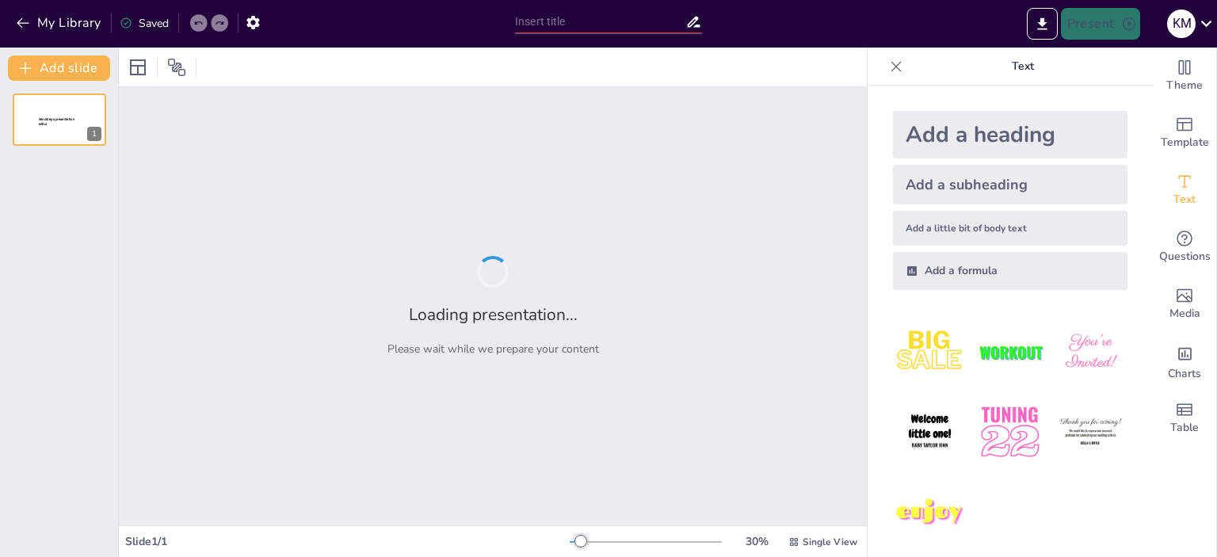
type input "Imported Aplicaciones de DPT- Chicas TH - Grupo9 PRESENTACION.pptx"
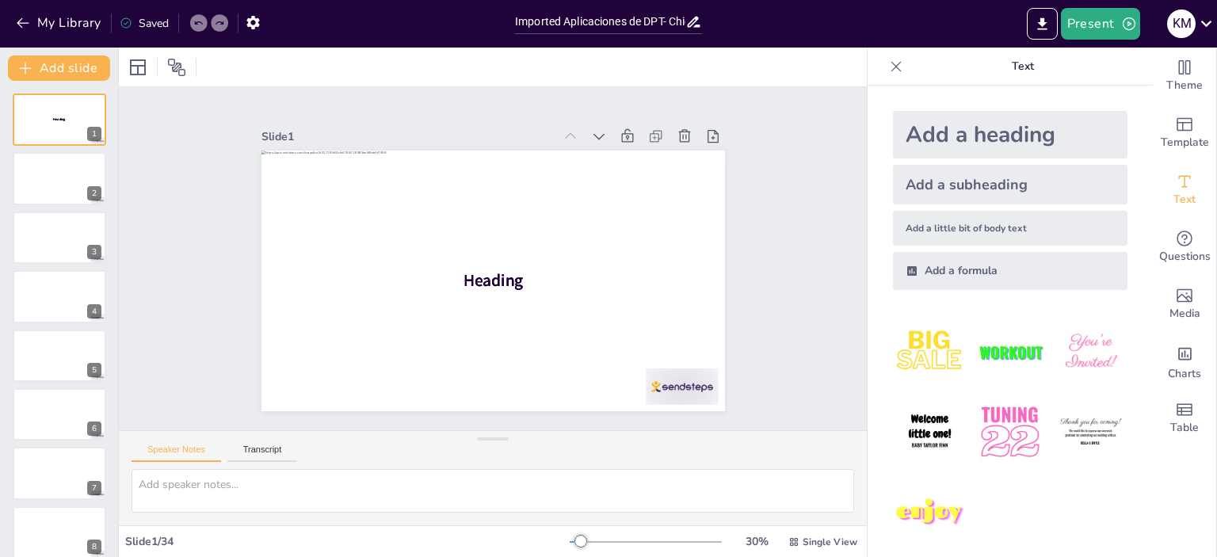
click at [889, 65] on icon at bounding box center [896, 67] width 16 height 16
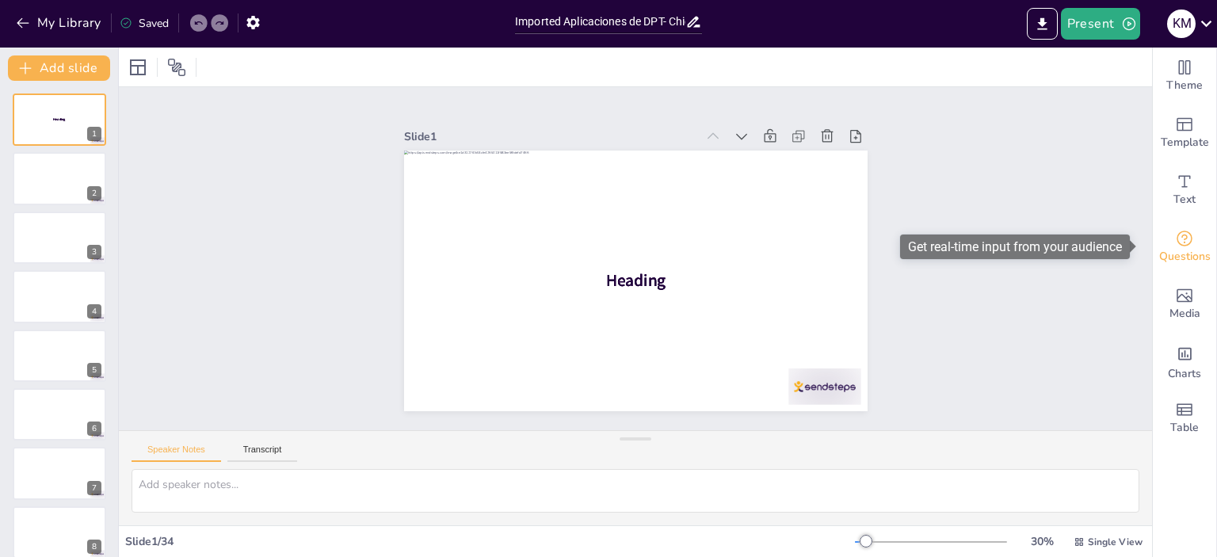
click at [1179, 249] on span "Questions" at bounding box center [1185, 256] width 52 height 17
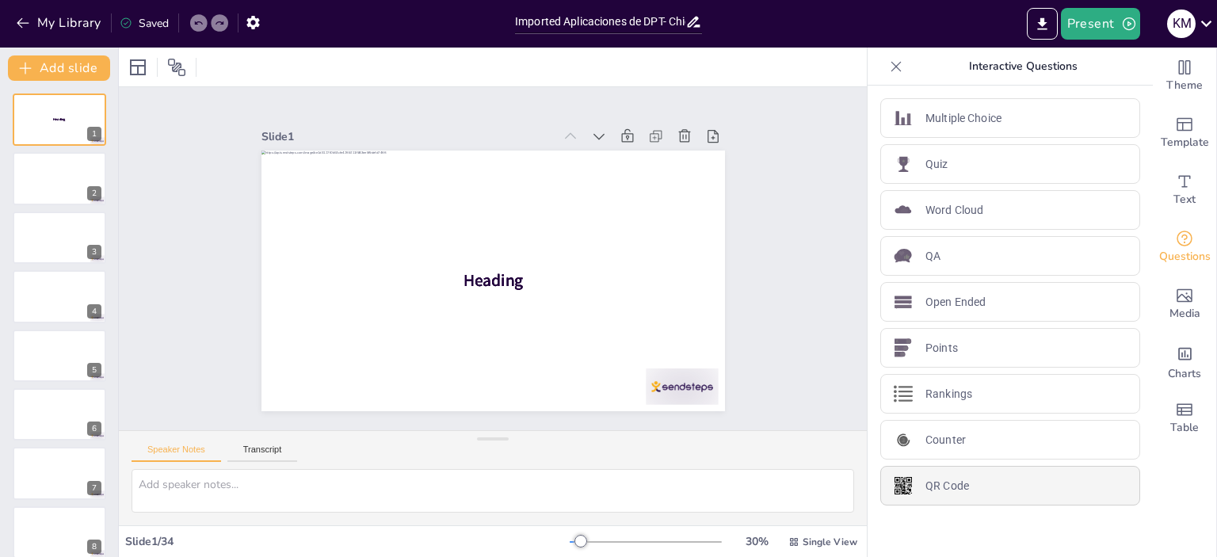
click at [949, 478] on p "QR Code" at bounding box center [948, 486] width 44 height 17
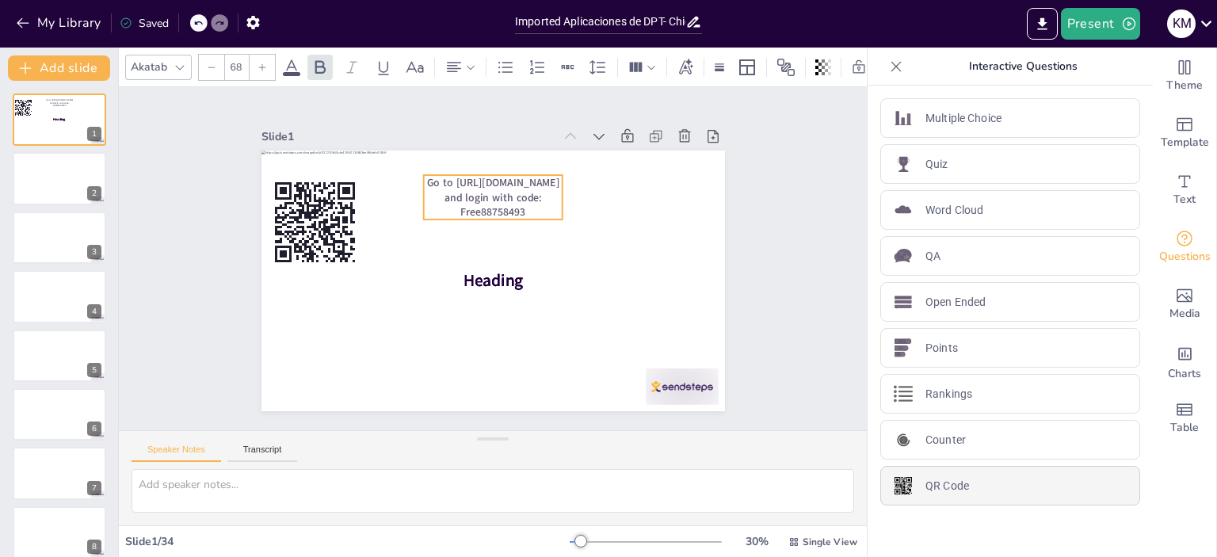
type input "44"
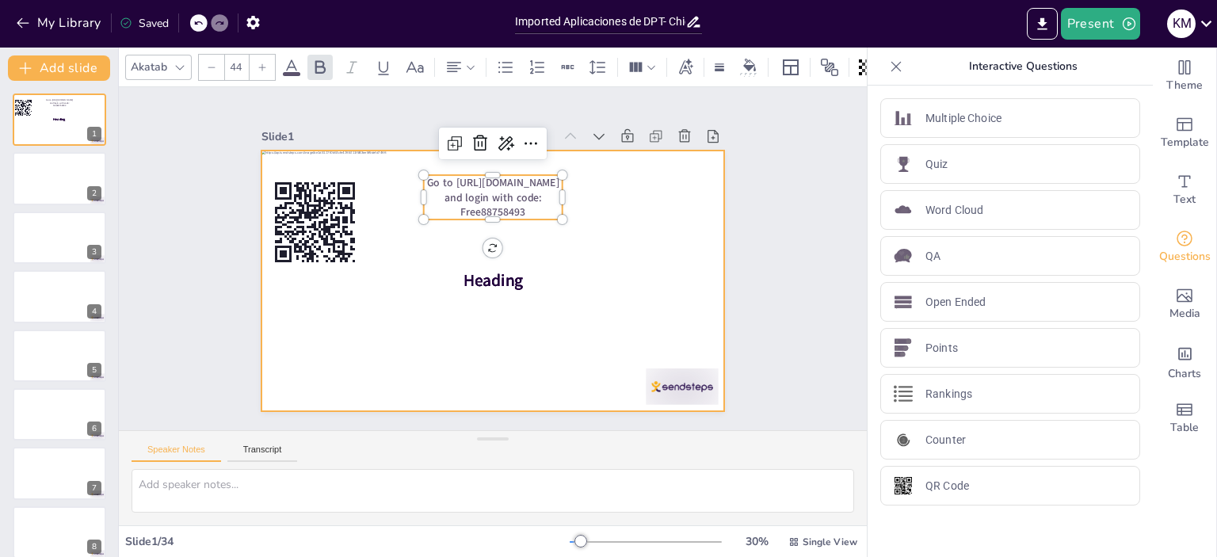
click at [300, 209] on rect at bounding box center [314, 222] width 85 height 85
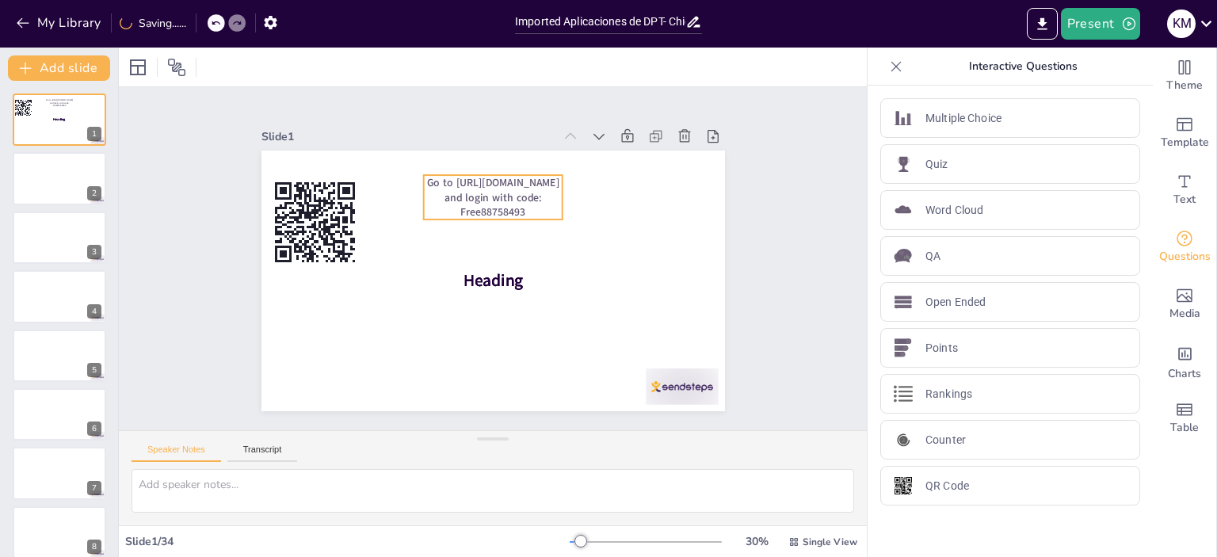
click at [568, 309] on div at bounding box center [493, 281] width 464 height 261
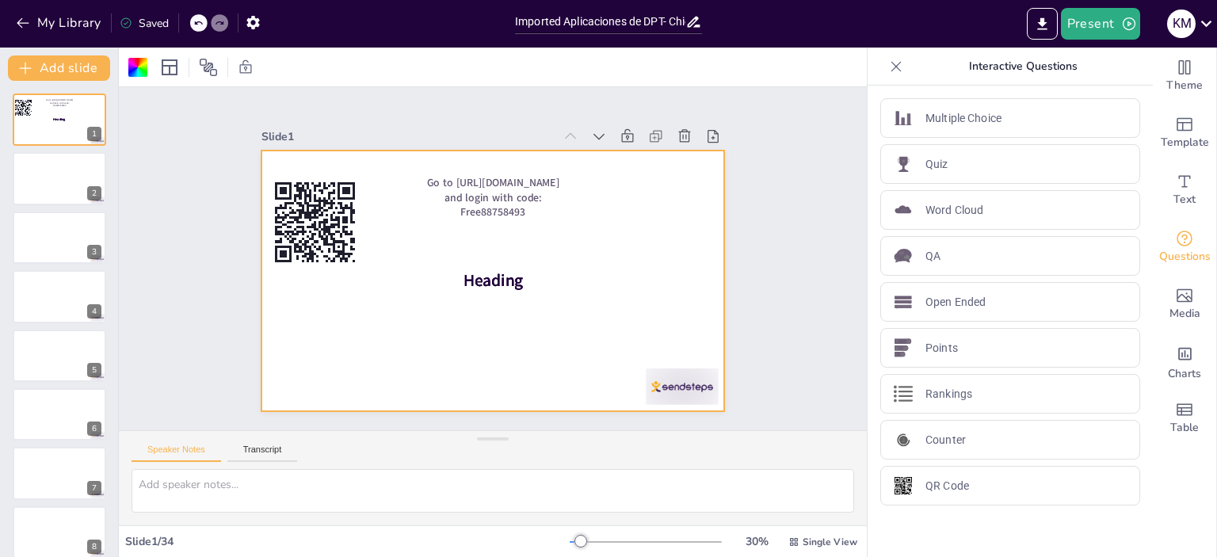
click at [348, 230] on div at bounding box center [490, 280] width 488 height 307
click at [296, 221] on rect at bounding box center [299, 222] width 7 height 2
click at [302, 216] on icon at bounding box center [319, 204] width 93 height 93
click at [308, 217] on div at bounding box center [493, 281] width 464 height 261
click at [358, 224] on div at bounding box center [493, 281] width 464 height 261
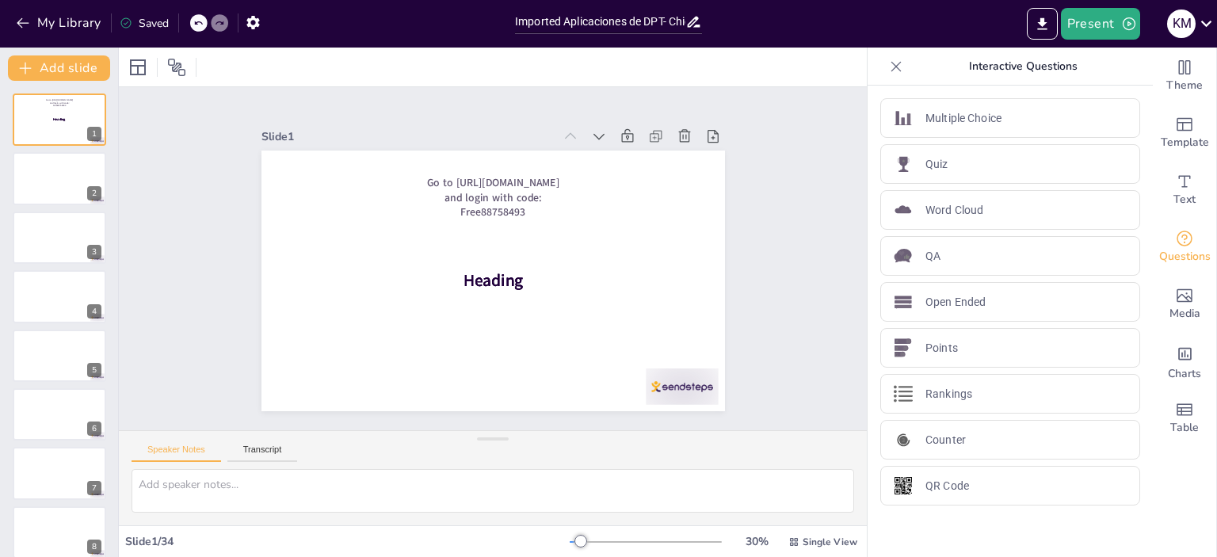
click at [423, 217] on div at bounding box center [483, 279] width 529 height 427
click at [510, 205] on span "Go to https://sendsteps.me and login with code: Free88758493" at bounding box center [492, 197] width 132 height 44
click at [514, 199] on p "Go to https://sendsteps.me and login with code: Free88758493" at bounding box center [492, 197] width 139 height 44
click at [509, 206] on span "Go to https://sendsteps.me and login with code: Free88758493" at bounding box center [492, 197] width 132 height 44
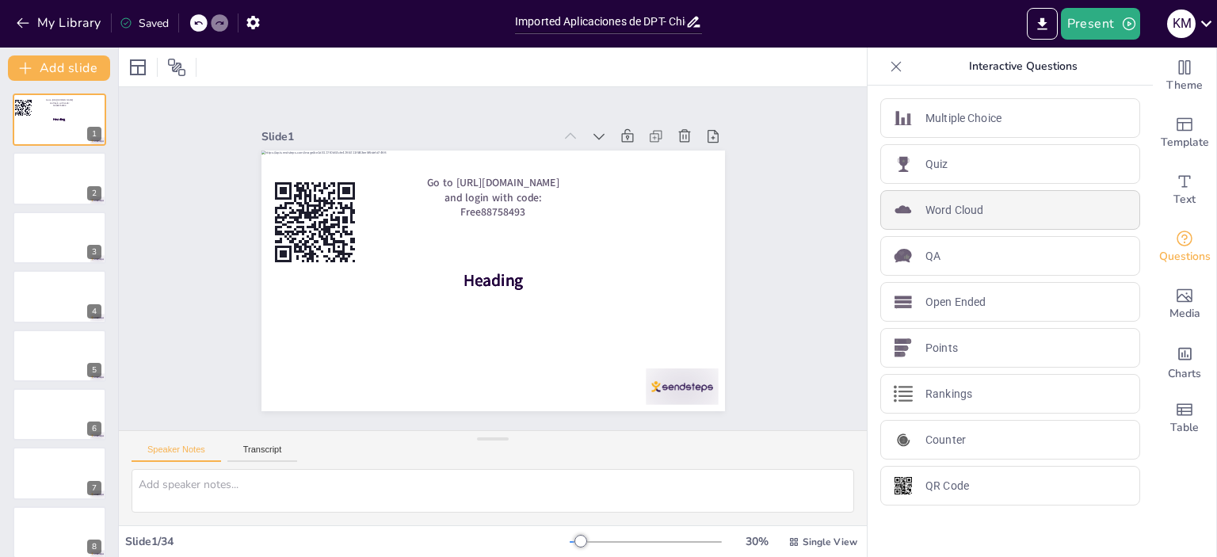
click at [1005, 220] on div "Word Cloud" at bounding box center [1010, 210] width 260 height 40
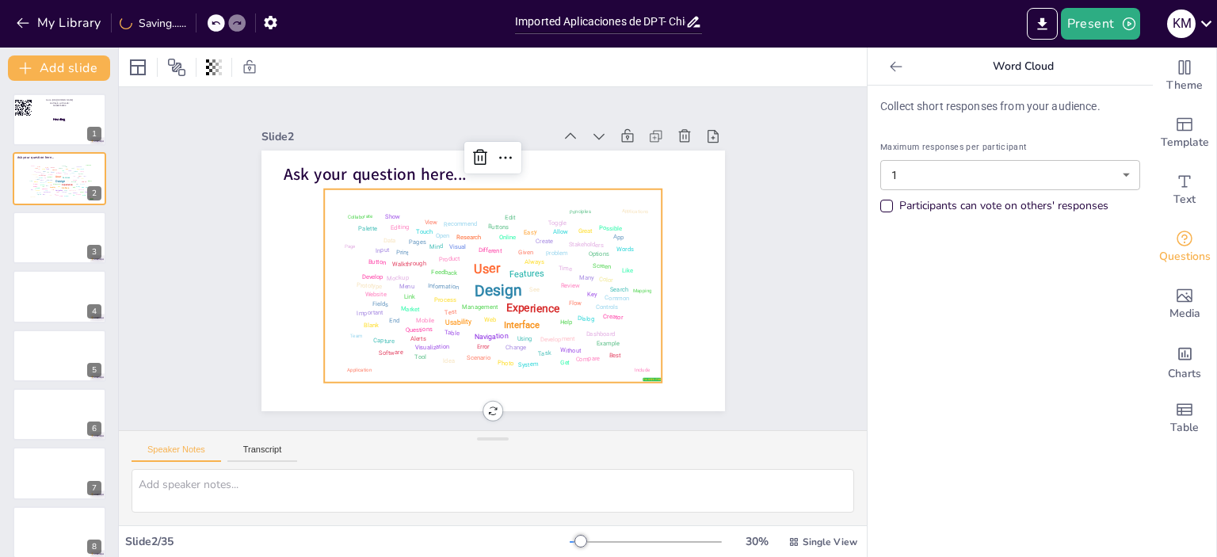
click at [997, 181] on body "My Library Saving...... Imported Aplicaciones de DPT- Chicas TH - Grupo9 PRESEN…" at bounding box center [608, 278] width 1217 height 557
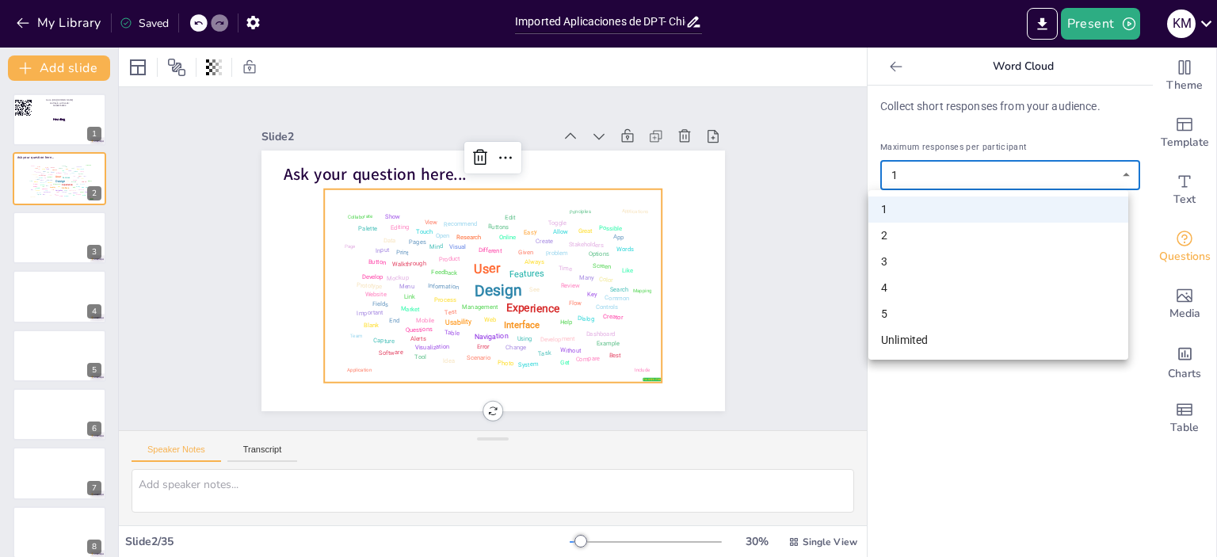
click at [993, 212] on li "1" at bounding box center [998, 210] width 260 height 26
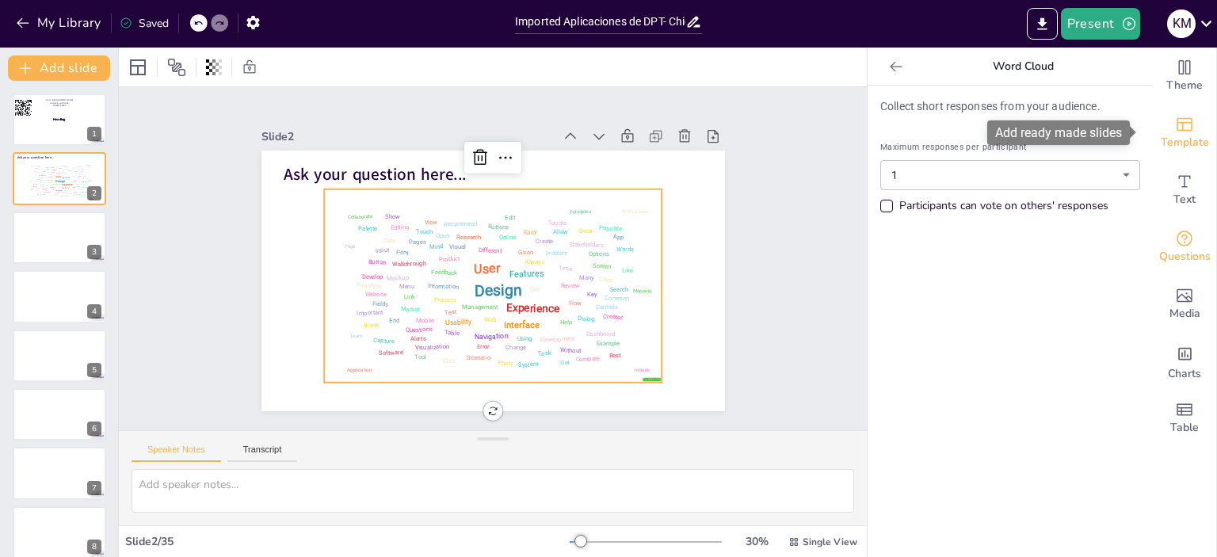
click at [1175, 128] on icon "Add ready made slides" at bounding box center [1184, 124] width 19 height 19
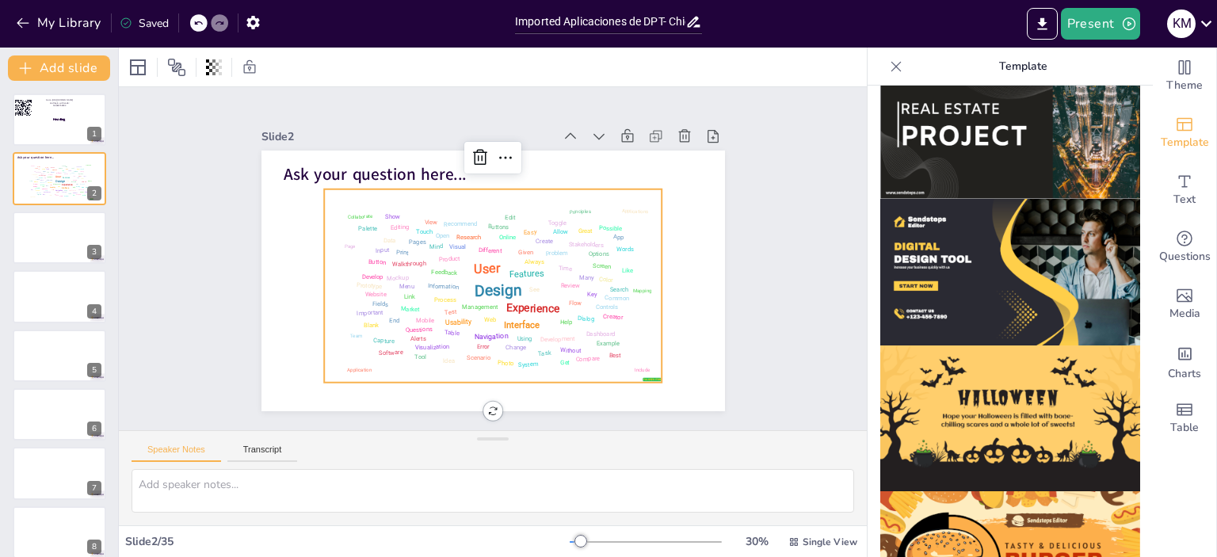
scroll to position [1538, 0]
